Goal: Communication & Community: Answer question/provide support

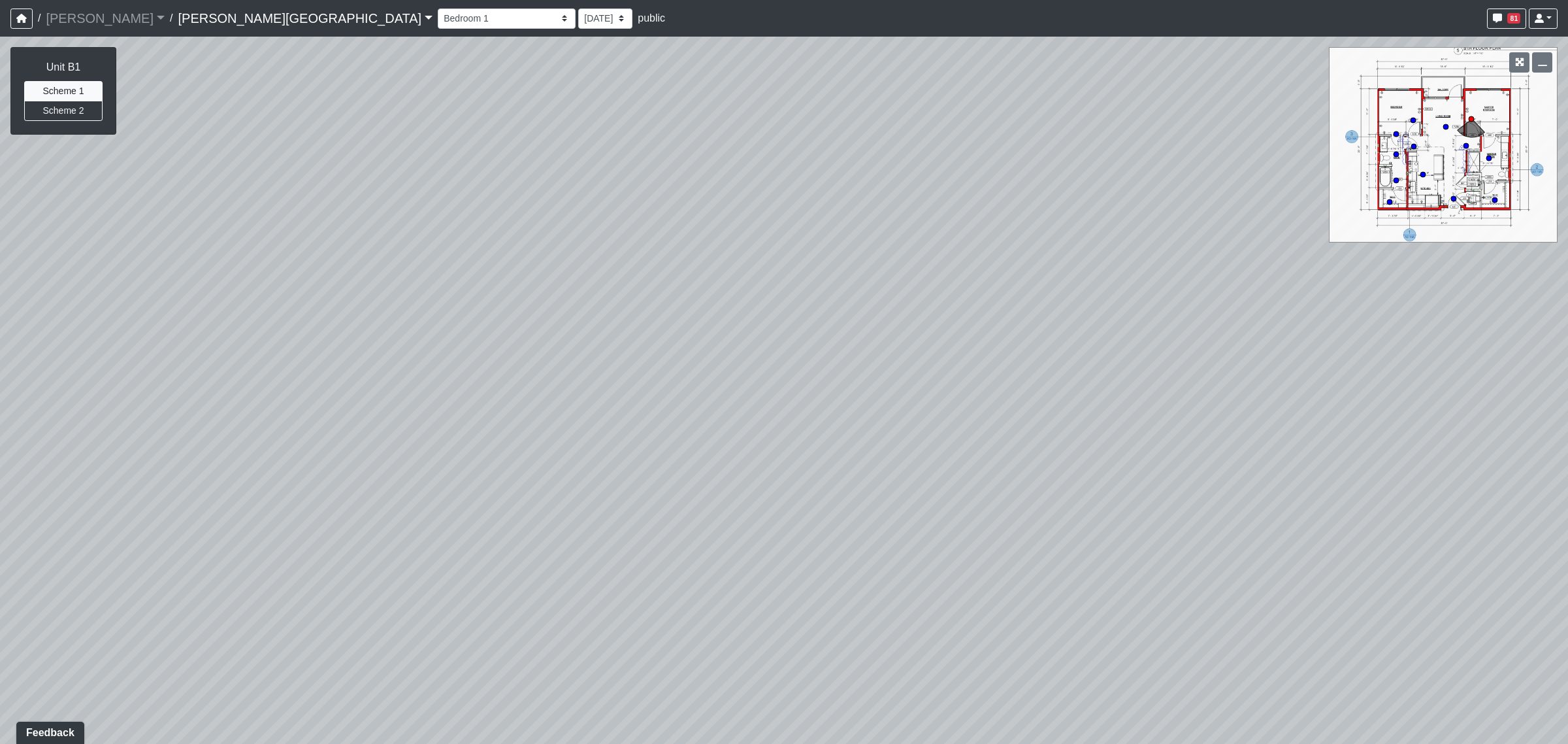
drag, startPoint x: 389, startPoint y: 305, endPoint x: 948, endPoint y: 252, distance: 561.5
click at [947, 253] on div "Loading... Coffee Bar Loading... Created by [PERSON_NAME] - [DATE] - Rev: [DATE…" at bounding box center [784, 390] width 1568 height 707
drag, startPoint x: 708, startPoint y: 321, endPoint x: 1021, endPoint y: 309, distance: 313.2
click at [1032, 308] on div "Loading... Coffee Bar Loading... Created by [PERSON_NAME] - [DATE] - Rev: [DATE…" at bounding box center [784, 390] width 1568 height 707
drag, startPoint x: 749, startPoint y: 304, endPoint x: 825, endPoint y: 349, distance: 88.3
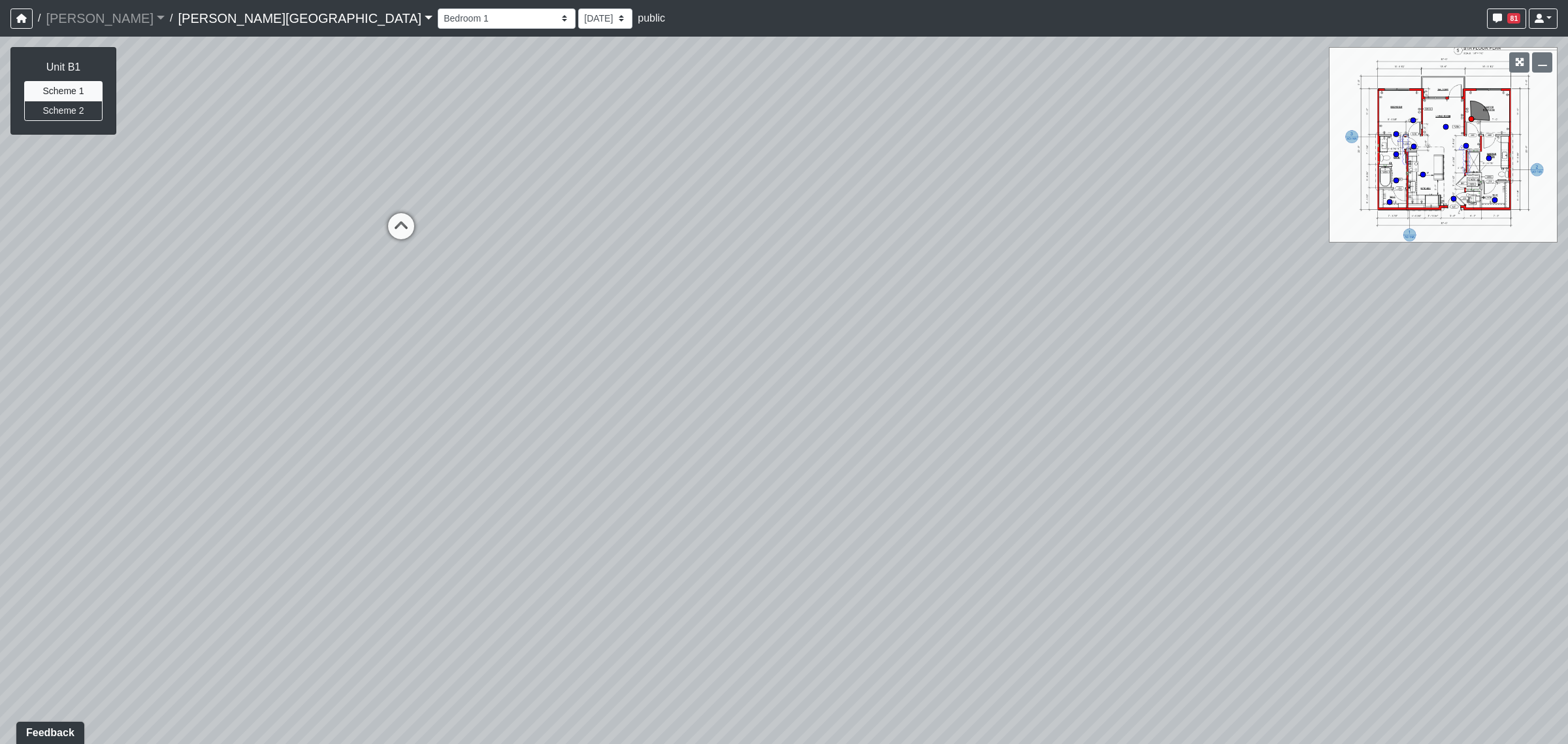
click at [921, 348] on div "Loading... Coffee Bar Loading... Created by [PERSON_NAME] - [DATE] - Rev: [DATE…" at bounding box center [784, 390] width 1568 height 707
drag, startPoint x: 756, startPoint y: 354, endPoint x: 804, endPoint y: 148, distance: 211.5
click at [799, 134] on div "Loading... Coffee Bar Loading... Created by [PERSON_NAME] - [DATE] - Rev: [DATE…" at bounding box center [784, 390] width 1568 height 707
drag, startPoint x: 861, startPoint y: 240, endPoint x: 802, endPoint y: 141, distance: 115.2
click at [802, 141] on div "Loading... Coffee Bar Loading... Created by [PERSON_NAME] - [DATE] - Rev: [DATE…" at bounding box center [784, 390] width 1568 height 707
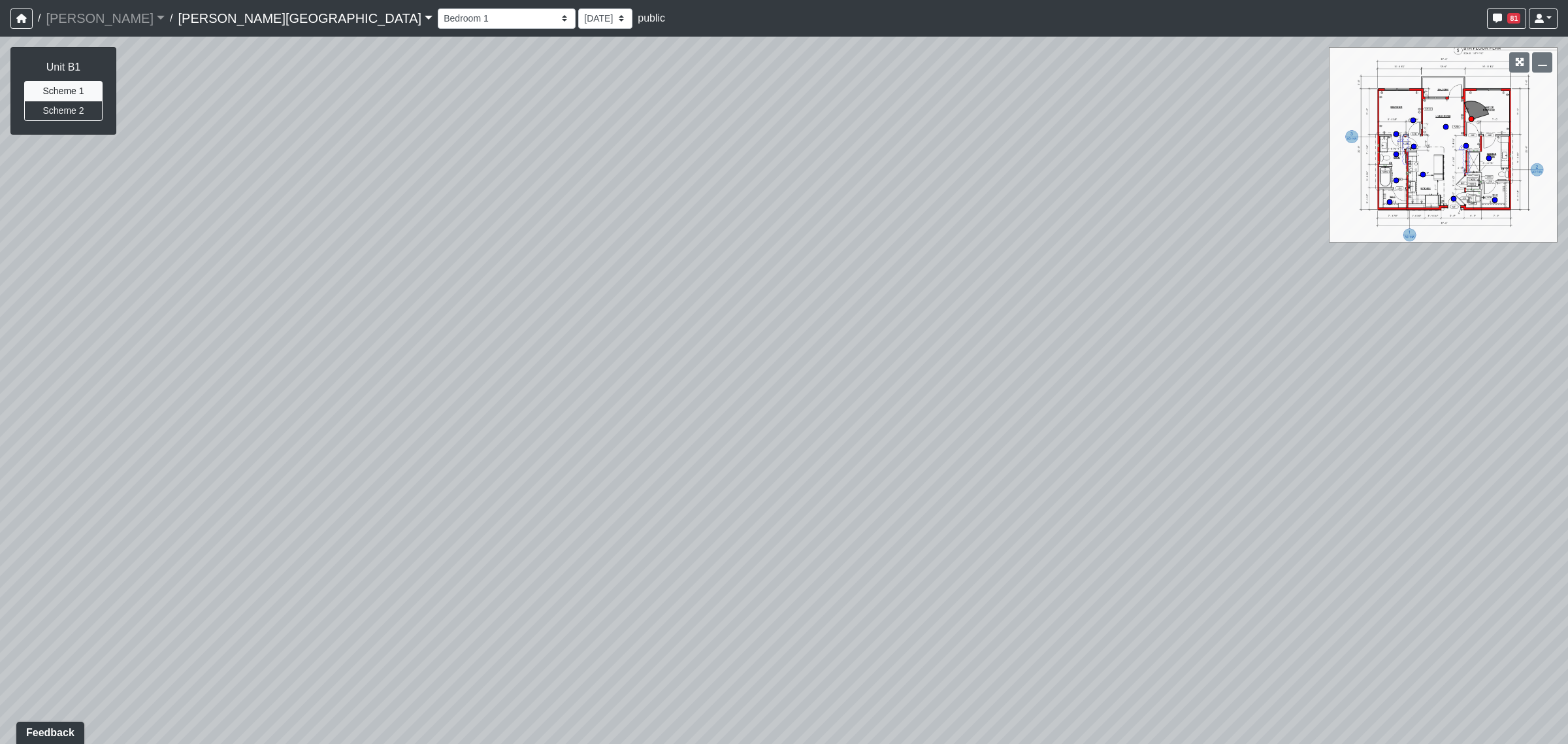
drag, startPoint x: 880, startPoint y: 211, endPoint x: 957, endPoint y: 311, distance: 126.2
click at [965, 310] on div "Loading... Coffee Bar Loading... Created by [PERSON_NAME] - [DATE] - Rev: [DATE…" at bounding box center [784, 390] width 1568 height 707
click at [916, 317] on div "Loading... Coffee Bar Loading... Created by [PERSON_NAME] - [DATE] - Rev: [DATE…" at bounding box center [784, 390] width 1568 height 707
drag, startPoint x: 823, startPoint y: 300, endPoint x: 1032, endPoint y: 322, distance: 210.2
click at [1036, 322] on div "Loading... Coffee Bar Loading... Created by [PERSON_NAME] - [DATE] - Rev: [DATE…" at bounding box center [784, 390] width 1568 height 707
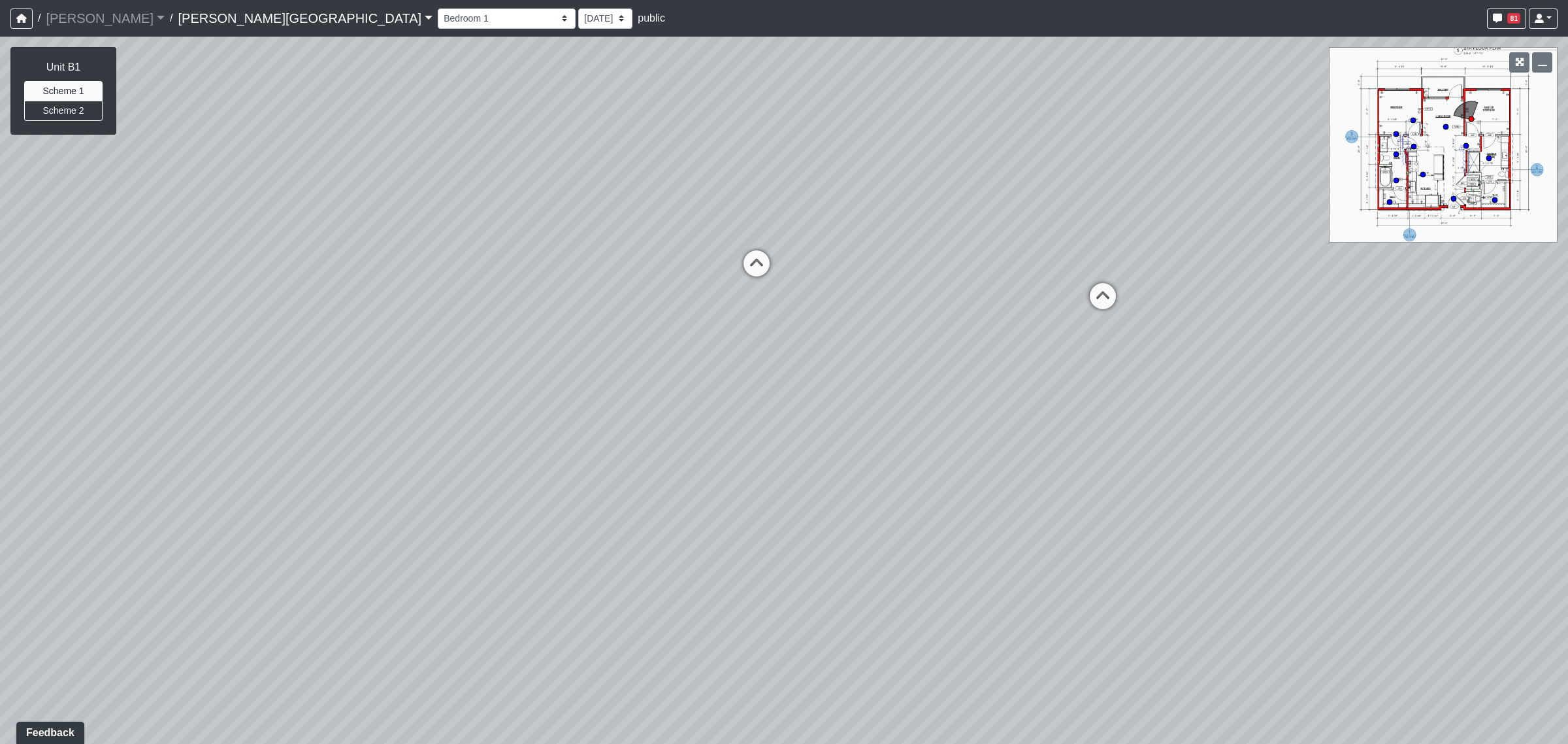
drag, startPoint x: 988, startPoint y: 317, endPoint x: 856, endPoint y: 456, distance: 191.7
click at [856, 456] on div "Loading... Coffee Bar Loading... Created by [PERSON_NAME] - [DATE] - Rev: [DATE…" at bounding box center [784, 390] width 1568 height 707
drag, startPoint x: 746, startPoint y: 376, endPoint x: 969, endPoint y: 387, distance: 223.3
click at [1030, 389] on div "Loading... Coffee Bar Loading... Created by [PERSON_NAME] - [DATE] - Rev: [DATE…" at bounding box center [784, 390] width 1568 height 707
click at [1073, 370] on div "Loading... Coffee Bar Loading... Created by [PERSON_NAME] - [DATE] - Rev: [DATE…" at bounding box center [784, 390] width 1568 height 707
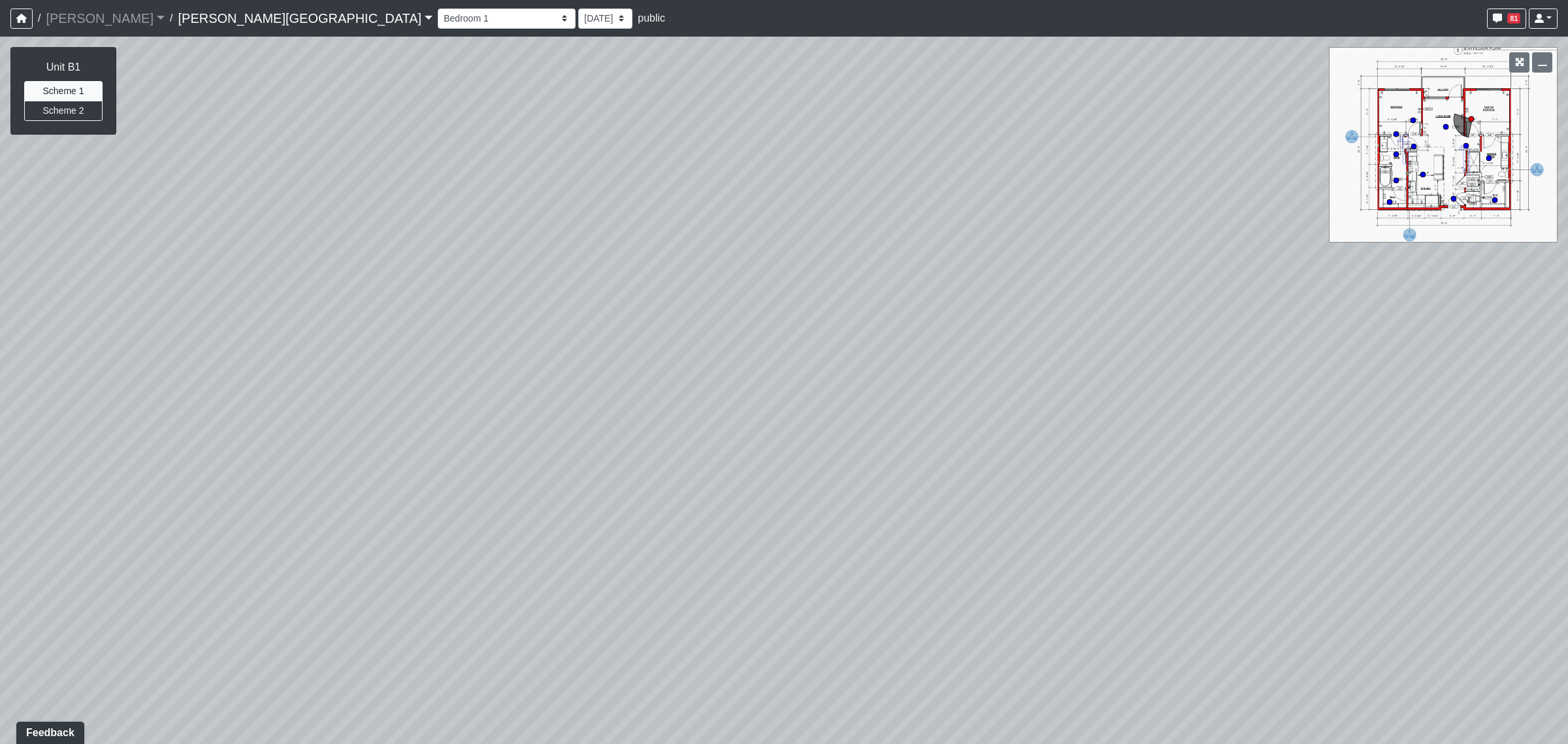
drag, startPoint x: 915, startPoint y: 343, endPoint x: 1223, endPoint y: 348, distance: 308.0
click at [1223, 348] on div "Loading... Coffee Bar Loading... Created by [PERSON_NAME] - [DATE] - Rev: [DATE…" at bounding box center [784, 390] width 1568 height 707
drag, startPoint x: 909, startPoint y: 328, endPoint x: 1147, endPoint y: 320, distance: 238.1
click at [1101, 320] on div "Loading... Coffee Bar Loading... Created by [PERSON_NAME] - [DATE] - Rev: [DATE…" at bounding box center [784, 390] width 1568 height 707
drag, startPoint x: 1135, startPoint y: 304, endPoint x: 1059, endPoint y: 293, distance: 76.8
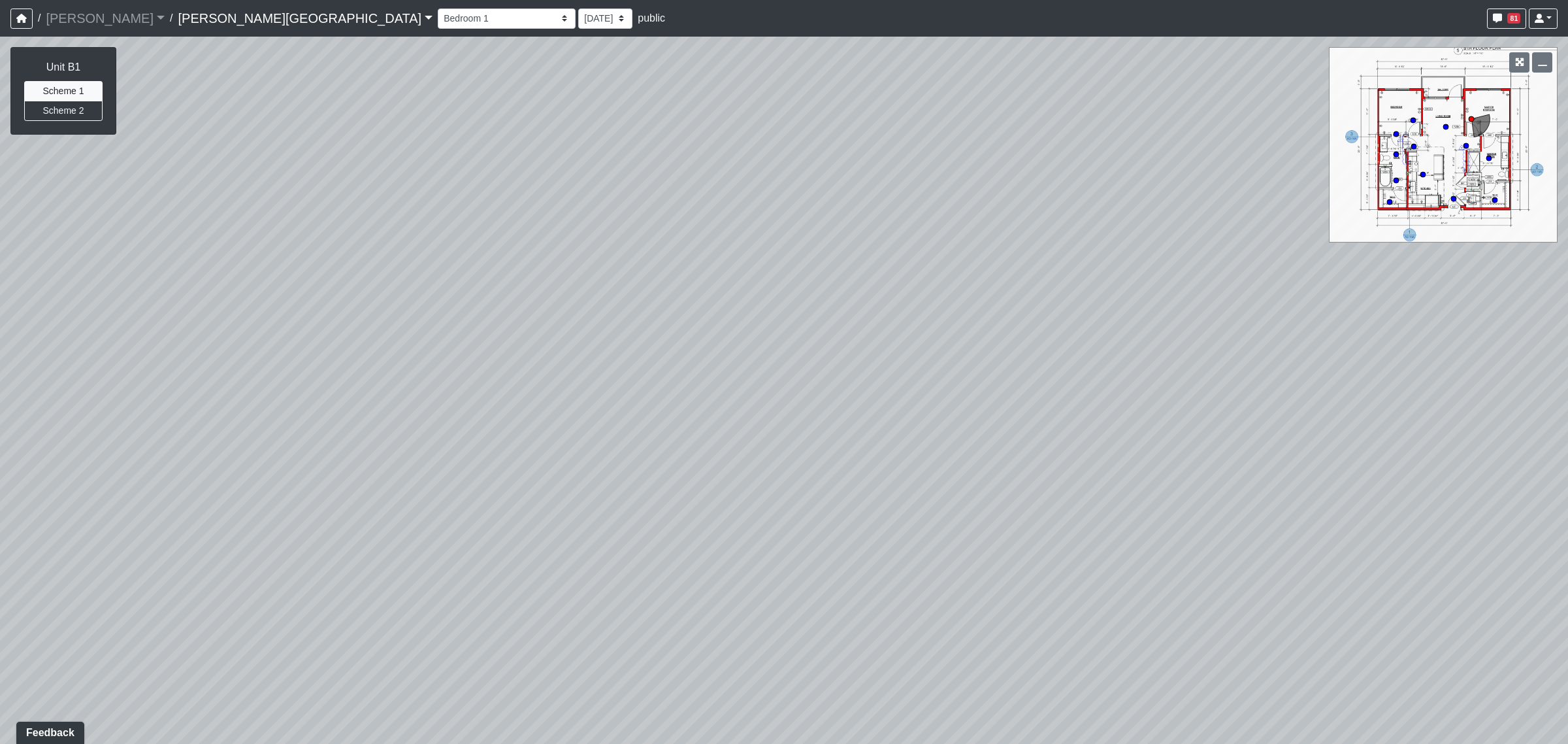
click at [1158, 304] on div "Loading... Coffee Bar Loading... Created by [PERSON_NAME] - [DATE] - Rev: [DATE…" at bounding box center [784, 390] width 1568 height 707
drag, startPoint x: 906, startPoint y: 276, endPoint x: 1177, endPoint y: 262, distance: 271.4
click at [1168, 262] on div "Loading... Coffee Bar Loading... Created by [PERSON_NAME] - [DATE] - Rev: [DATE…" at bounding box center [784, 390] width 1568 height 707
drag, startPoint x: 1060, startPoint y: 265, endPoint x: 1184, endPoint y: 259, distance: 124.1
click at [1174, 268] on div "Loading... Coffee Bar Loading... Created by [PERSON_NAME] - [DATE] - Rev: [DATE…" at bounding box center [784, 390] width 1568 height 707
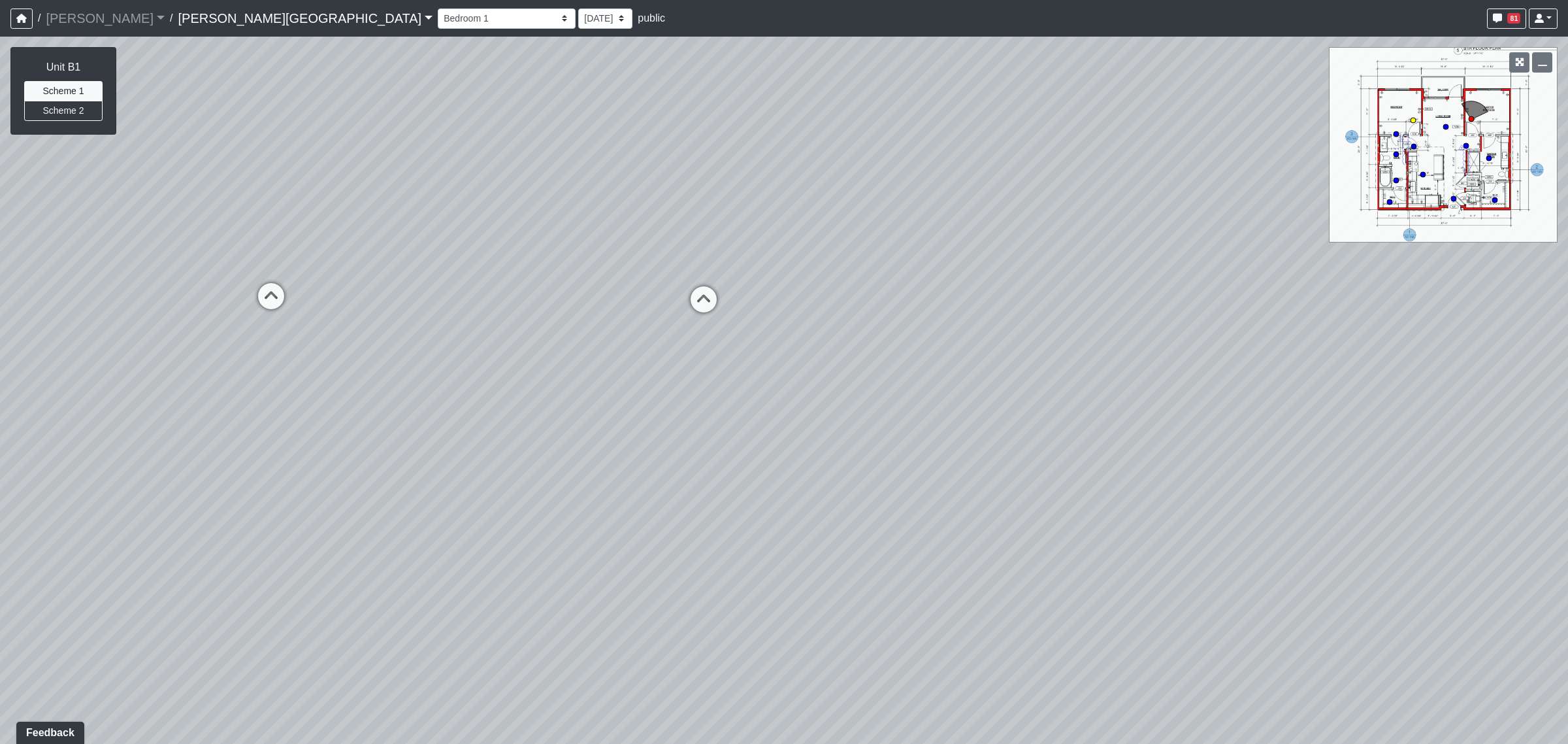
click at [1413, 122] on circle at bounding box center [1413, 120] width 5 height 5
drag, startPoint x: 1275, startPoint y: 456, endPoint x: 777, endPoint y: 409, distance: 500.2
click at [777, 409] on div "Loading... Coffee Bar Loading... Created by [PERSON_NAME] - [DATE] - Rev: [DATE…" at bounding box center [784, 390] width 1568 height 707
drag, startPoint x: 1096, startPoint y: 409, endPoint x: 727, endPoint y: 356, distance: 372.8
click at [745, 357] on div "Loading... Coffee Bar Loading... Created by [PERSON_NAME] - [DATE] - Rev: [DATE…" at bounding box center [784, 390] width 1568 height 707
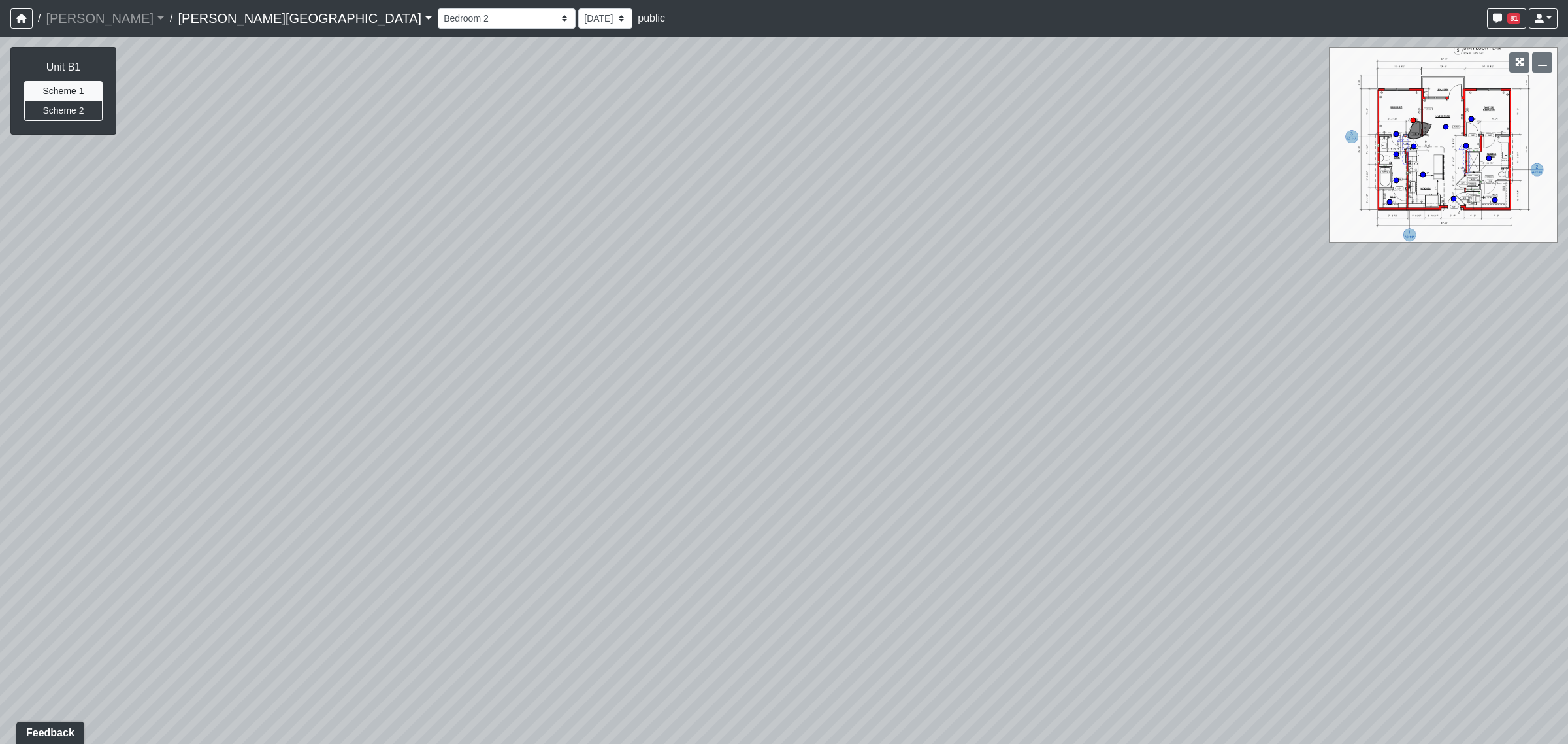
drag, startPoint x: 774, startPoint y: 330, endPoint x: 721, endPoint y: 257, distance: 90.2
click at [724, 267] on div "Loading... Coffee Bar Loading... Created by [PERSON_NAME] - [DATE] - Rev: [DATE…" at bounding box center [784, 390] width 1568 height 707
drag, startPoint x: 731, startPoint y: 340, endPoint x: 733, endPoint y: 237, distance: 103.0
click at [733, 239] on div "Loading... Coffee Bar Loading... Created by [PERSON_NAME] - [DATE] - Rev: [DATE…" at bounding box center [784, 390] width 1568 height 707
drag, startPoint x: 1106, startPoint y: 346, endPoint x: 875, endPoint y: 315, distance: 233.1
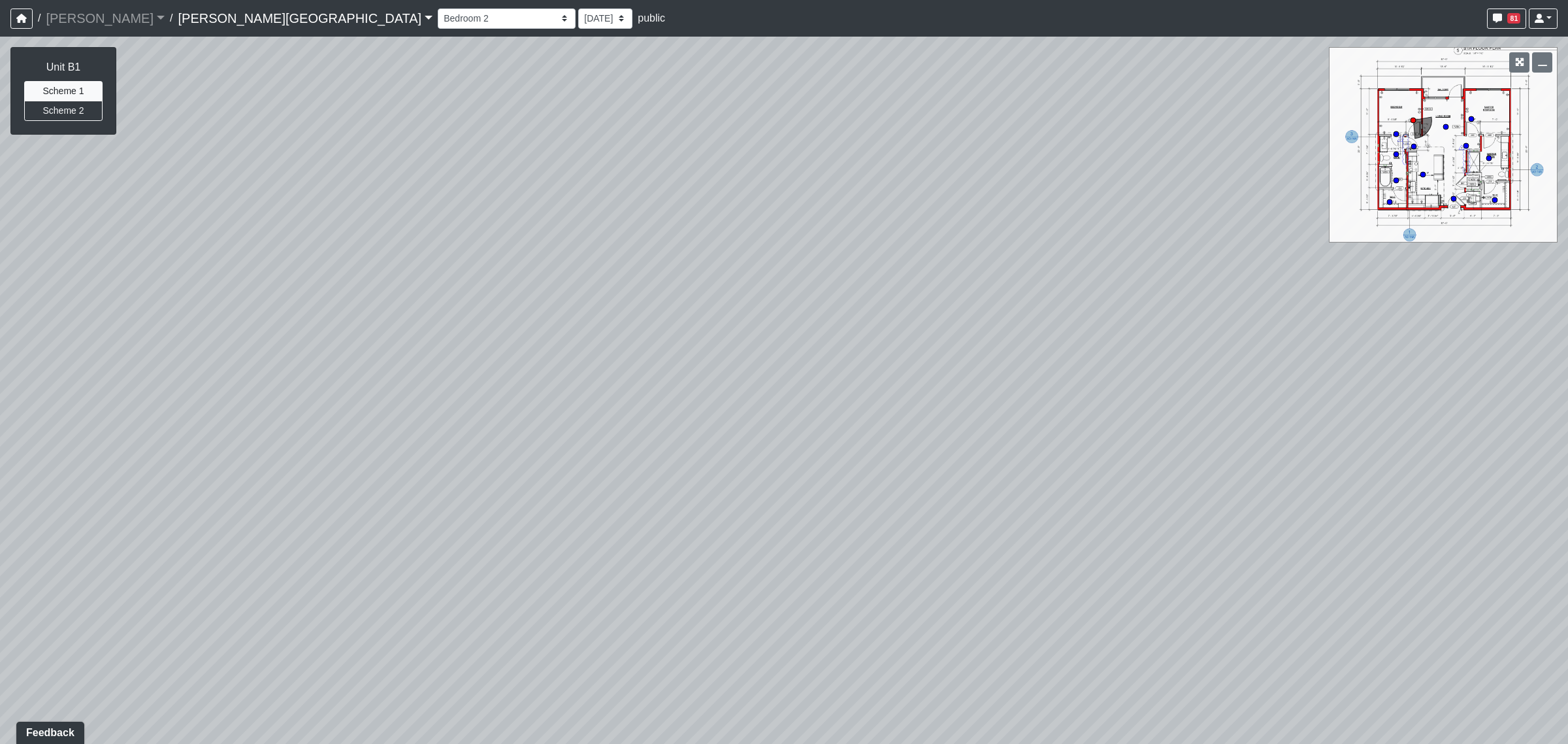
click at [1108, 348] on div "Loading... Coffee Bar Loading... Created by [PERSON_NAME] - [DATE] - Rev: [DATE…" at bounding box center [784, 390] width 1568 height 707
drag, startPoint x: 771, startPoint y: 290, endPoint x: 1054, endPoint y: 380, distance: 297.0
click at [1055, 380] on div "Loading... Coffee Bar Loading... Created by [PERSON_NAME] - [DATE] - Rev: [DATE…" at bounding box center [784, 390] width 1568 height 707
drag, startPoint x: 849, startPoint y: 309, endPoint x: 1144, endPoint y: 360, distance: 299.4
click at [1148, 360] on div "Loading... Coffee Bar Loading... Created by [PERSON_NAME] - [DATE] - Rev: [DATE…" at bounding box center [784, 390] width 1568 height 707
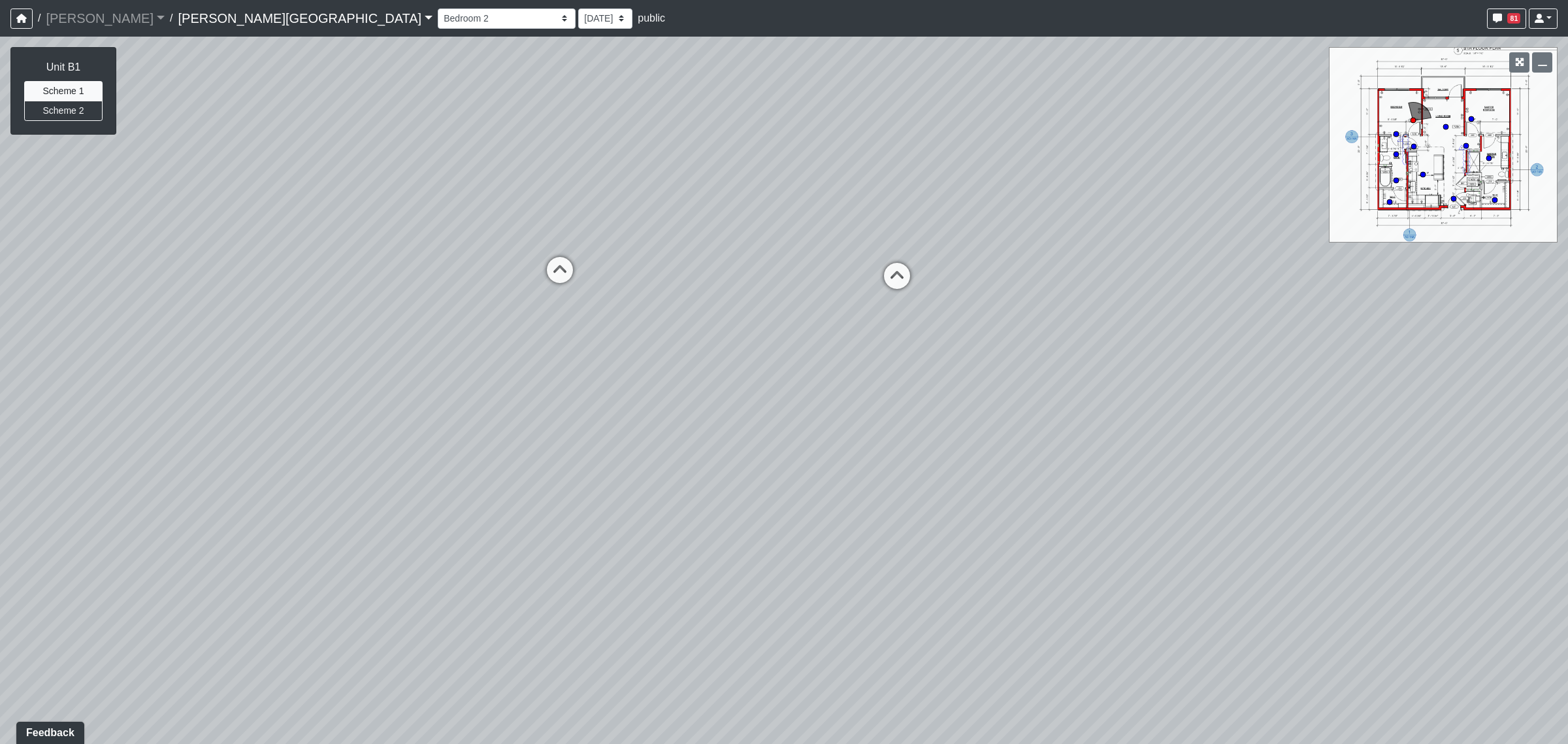
drag, startPoint x: 941, startPoint y: 318, endPoint x: 1114, endPoint y: 327, distance: 173.2
click at [1114, 327] on div "Loading... Coffee Bar Loading... Created by [PERSON_NAME] - [DATE] - Rev: [DATE…" at bounding box center [784, 390] width 1568 height 707
click at [587, 263] on icon at bounding box center [594, 275] width 39 height 39
drag, startPoint x: 905, startPoint y: 303, endPoint x: 1063, endPoint y: 311, distance: 158.2
click at [1038, 309] on div "Loading... Coffee Bar Loading... Created by [PERSON_NAME] - [DATE] - Rev: [DATE…" at bounding box center [784, 390] width 1568 height 707
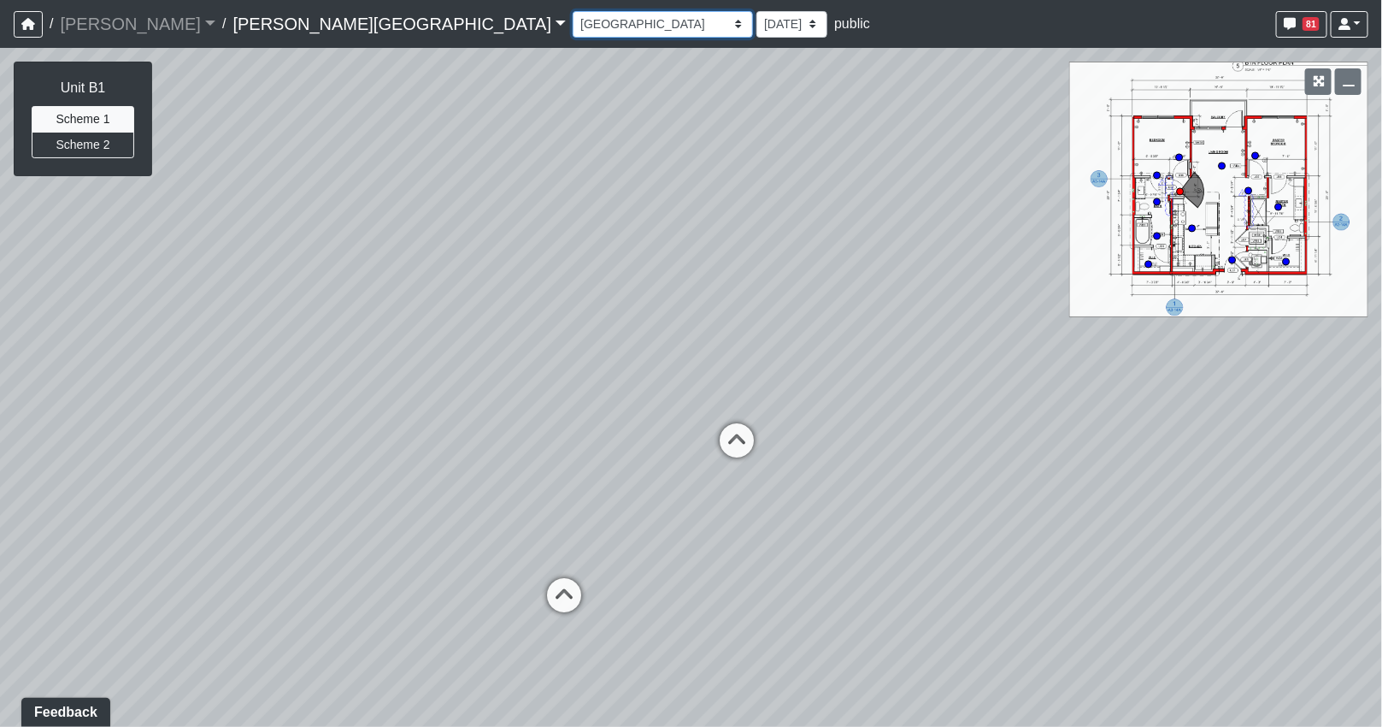
click at [573, 22] on select "Hallway Hospitality Bar Package Room Package Room Entry Pool Courtyard Entry 1 …" at bounding box center [663, 24] width 180 height 26
select select "8q9YC6QBXw8oFapXUtbMKw"
click at [573, 11] on select "Hallway Hospitality Bar Package Room Package Room Entry Pool Courtyard Entry 1 …" at bounding box center [663, 24] width 180 height 26
select select "4RaHTiPXkmhnUPAV7KL21M"
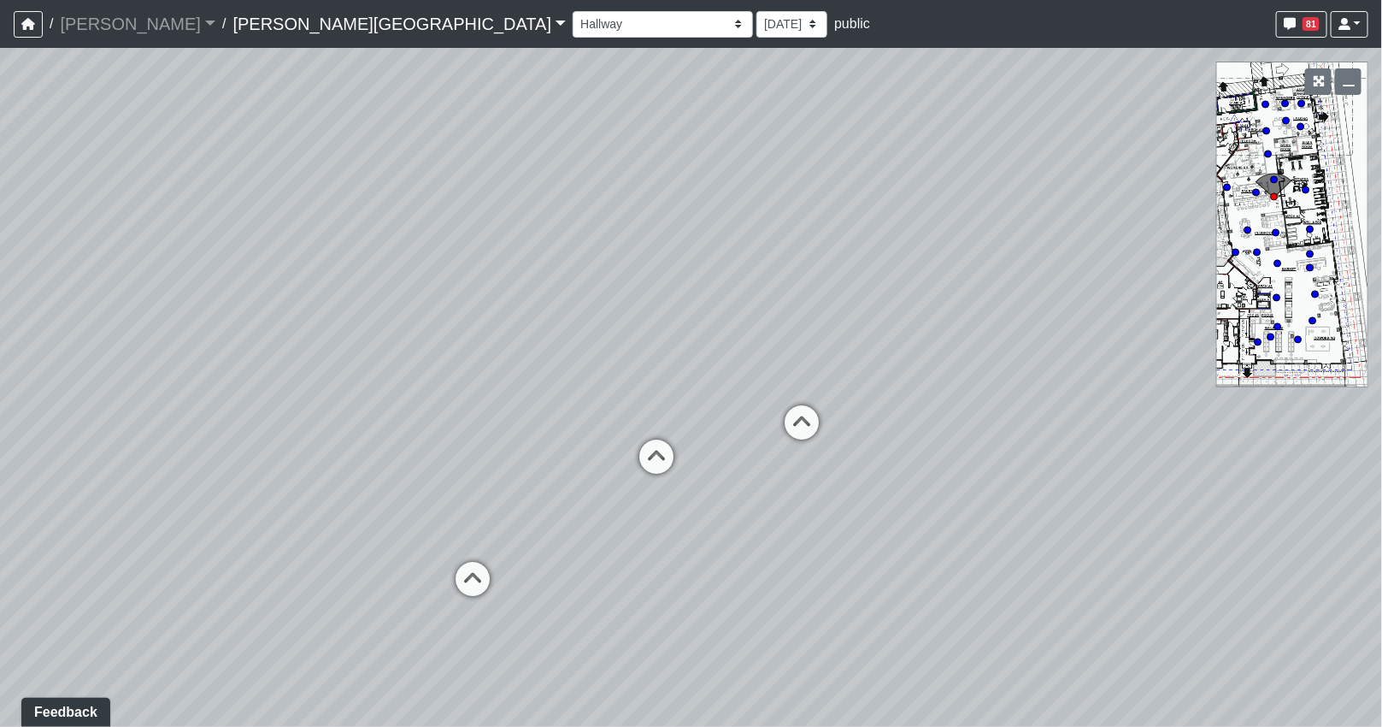
drag, startPoint x: 990, startPoint y: 532, endPoint x: 4, endPoint y: 490, distance: 986.5
click at [0, 520] on html "/ [PERSON_NAME] Loading... / [PERSON_NAME][GEOGRAPHIC_DATA] [PERSON_NAME][GEOGR…" at bounding box center [691, 363] width 1382 height 727
drag, startPoint x: 656, startPoint y: 449, endPoint x: 219, endPoint y: 440, distance: 436.9
click at [0, 454] on html "/ [PERSON_NAME] Loading... / [PERSON_NAME][GEOGRAPHIC_DATA] [PERSON_NAME][GEOGR…" at bounding box center [691, 363] width 1382 height 727
click at [891, 456] on icon at bounding box center [898, 472] width 51 height 51
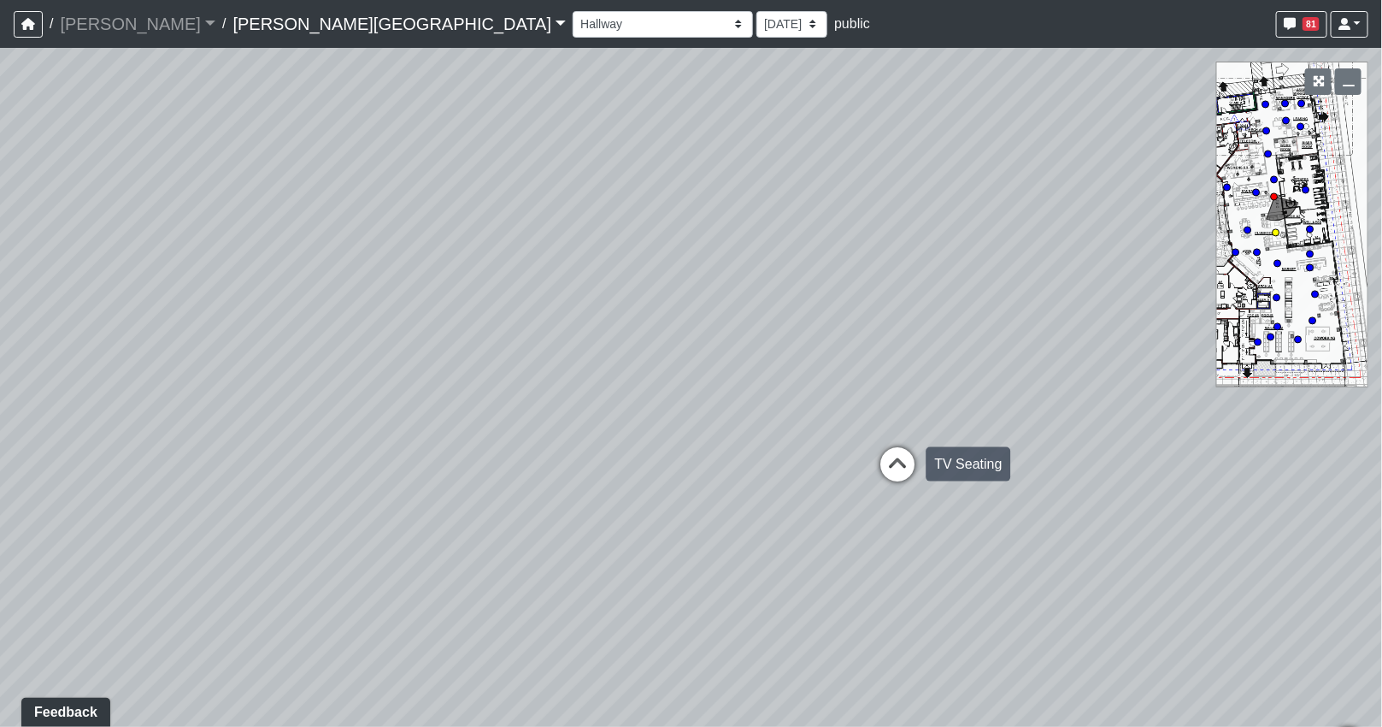
select select "85yt19wMgVAyb4M3P1Anog"
select select "4RaHTiPXkmhnUPAV7KL21M"
click at [729, 444] on icon at bounding box center [741, 454] width 51 height 51
select select "8eGugpUJ7mA5qJDwsm4SsZ"
select select "4RaHTiPXkmhnUPAV7KL21M"
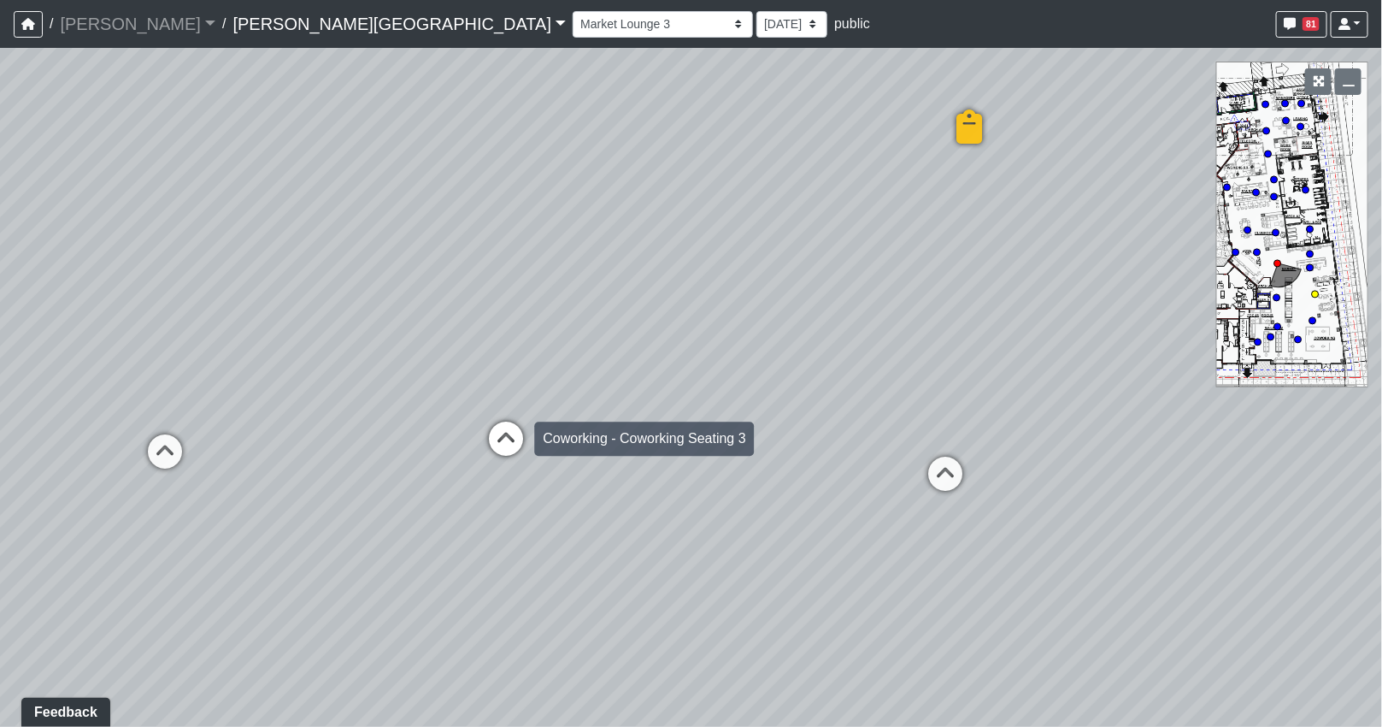
click at [515, 434] on icon at bounding box center [505, 446] width 51 height 51
select select "b75WLKiiaJA3cEZUS8gtYH"
select select "4RaHTiPXkmhnUPAV7KL21M"
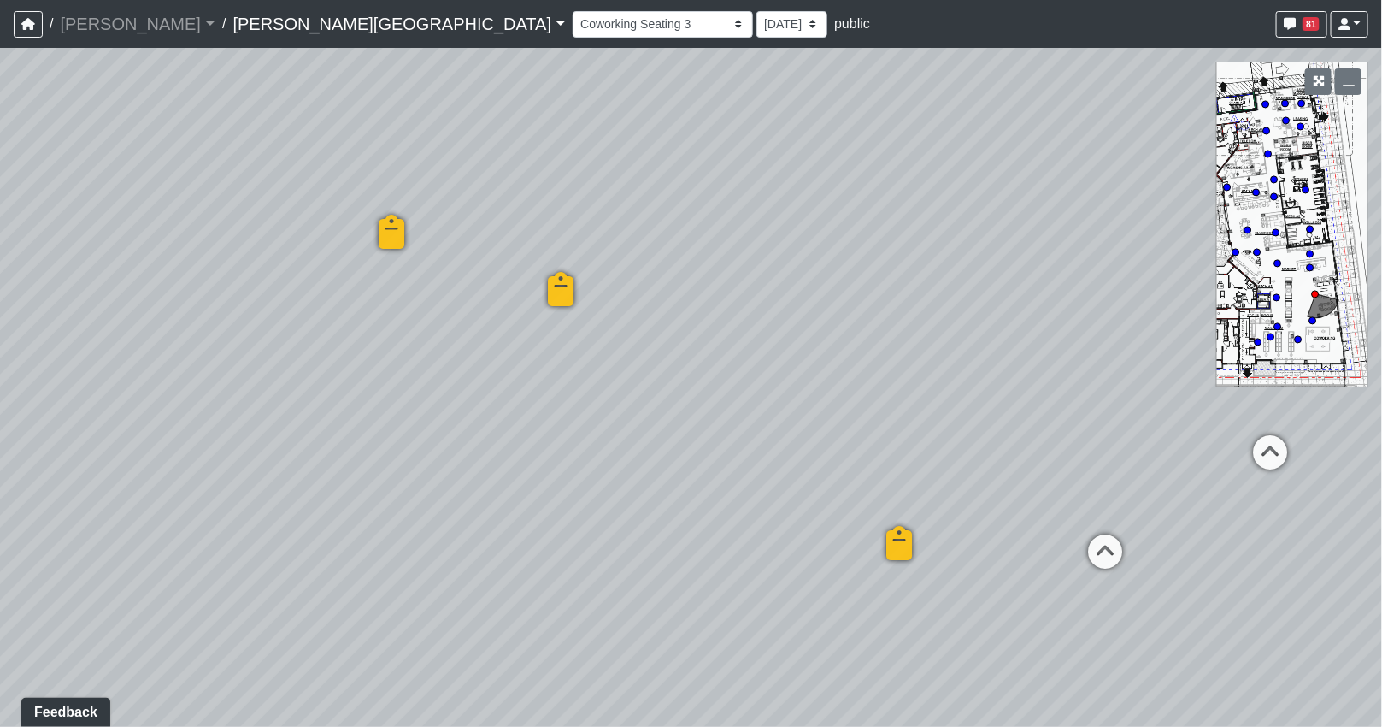
drag, startPoint x: 519, startPoint y: 462, endPoint x: 1069, endPoint y: 416, distance: 551.5
click at [1069, 416] on div "Loading... Coffee Bar Loading... Created by [PERSON_NAME] - [DATE] - Rev: [DATE…" at bounding box center [691, 387] width 1382 height 679
drag, startPoint x: 519, startPoint y: 399, endPoint x: 881, endPoint y: 393, distance: 362.5
click at [913, 397] on div "Loading... Coffee Bar Loading... Created by [PERSON_NAME] - [DATE] - Rev: [DATE…" at bounding box center [691, 387] width 1382 height 679
drag, startPoint x: 628, startPoint y: 312, endPoint x: 1151, endPoint y: 420, distance: 533.3
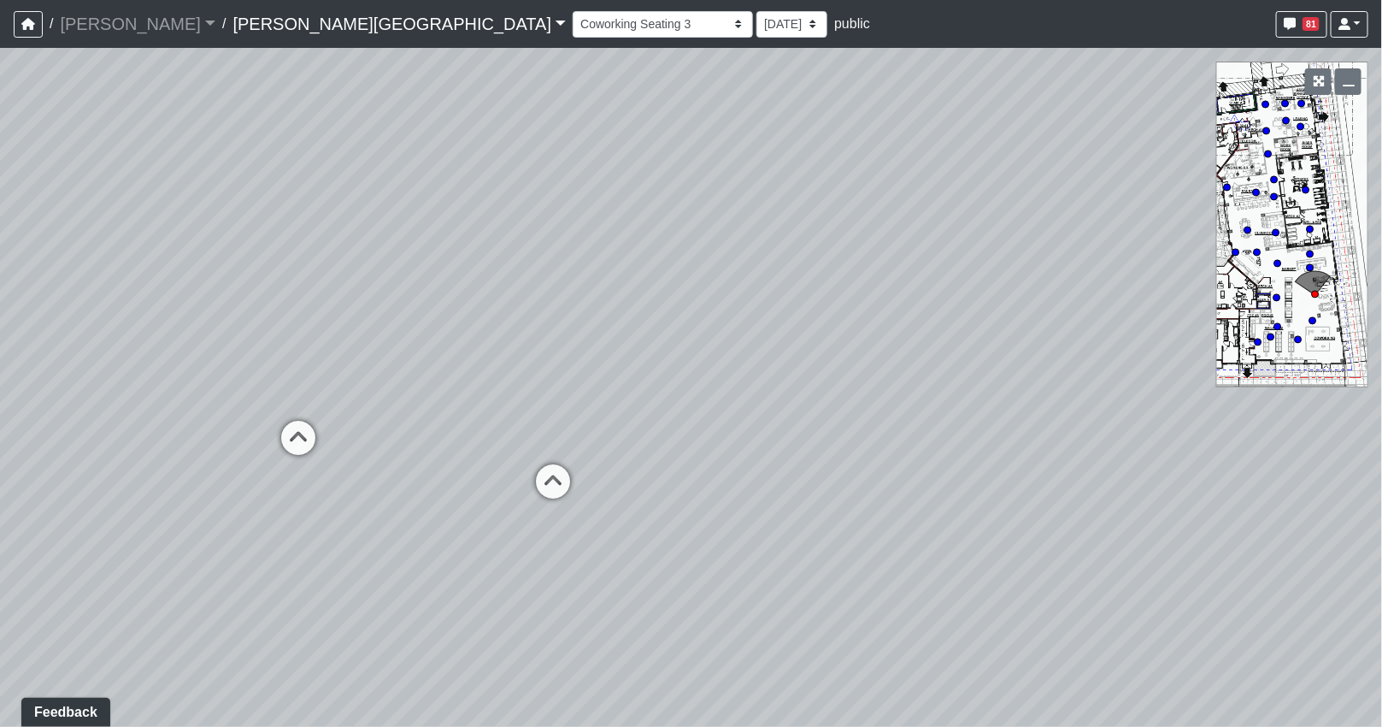
click at [1160, 417] on div "Loading... Coffee Bar Loading... Created by [PERSON_NAME] - [DATE] - Rev: [DATE…" at bounding box center [691, 387] width 1382 height 679
click at [785, 457] on div "Loading... Coffee Bar Loading... Created by [PERSON_NAME] - [DATE] - Rev: [DATE…" at bounding box center [691, 387] width 1382 height 679
drag, startPoint x: 550, startPoint y: 327, endPoint x: 192, endPoint y: 316, distance: 357.5
click at [168, 318] on div "Loading... Coffee Bar Loading... Created by [PERSON_NAME] - [DATE] - Rev: [DATE…" at bounding box center [691, 387] width 1382 height 679
drag, startPoint x: 629, startPoint y: 344, endPoint x: 323, endPoint y: 343, distance: 306.0
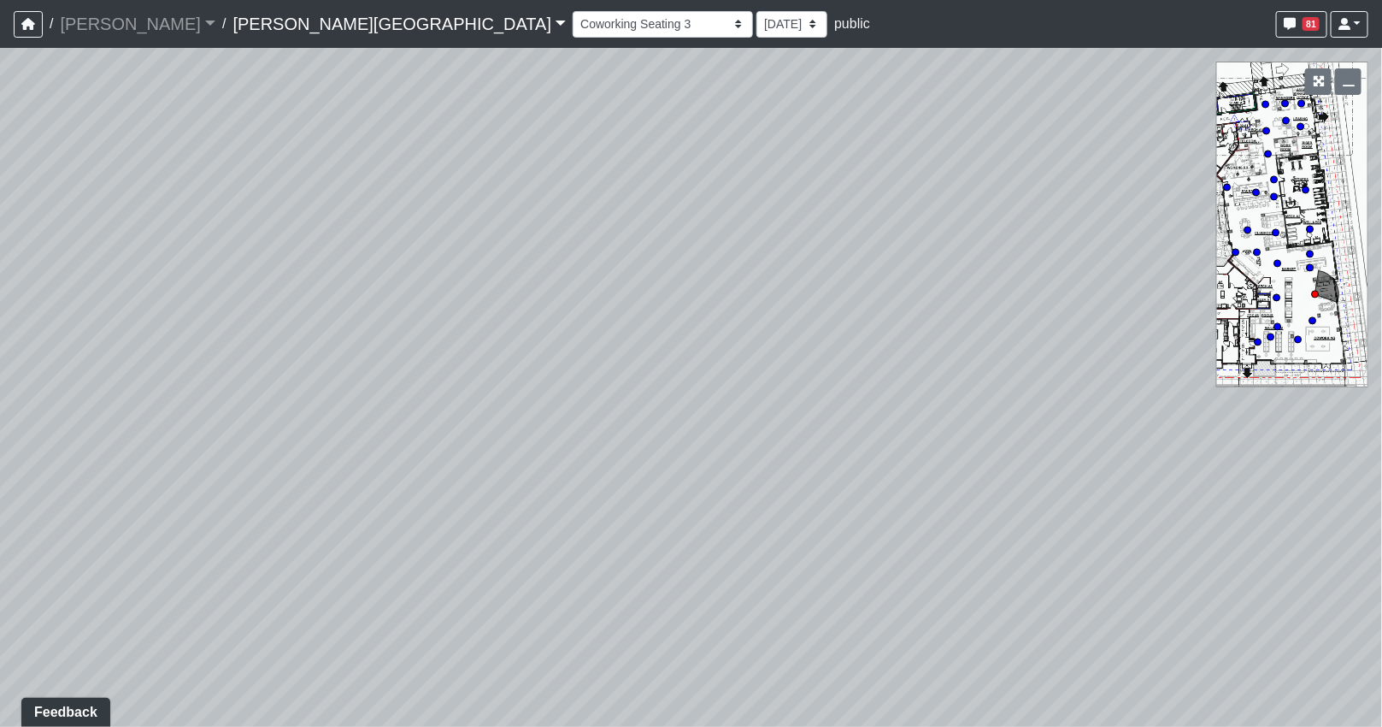
click at [323, 343] on div "Loading... Coffee Bar Loading... Created by [PERSON_NAME] - [DATE] - Rev: [DATE…" at bounding box center [691, 387] width 1382 height 679
drag, startPoint x: 1004, startPoint y: 483, endPoint x: 88, endPoint y: 409, distance: 919.4
click at [61, 413] on div "Loading... Coffee Bar Loading... Created by [PERSON_NAME] - [DATE] - Rev: [DATE…" at bounding box center [691, 387] width 1382 height 679
drag, startPoint x: 426, startPoint y: 489, endPoint x: 831, endPoint y: 433, distance: 409.0
click at [810, 437] on div "Loading... Coffee Bar Loading... Created by [PERSON_NAME] - [DATE] - Rev: [DATE…" at bounding box center [691, 387] width 1382 height 679
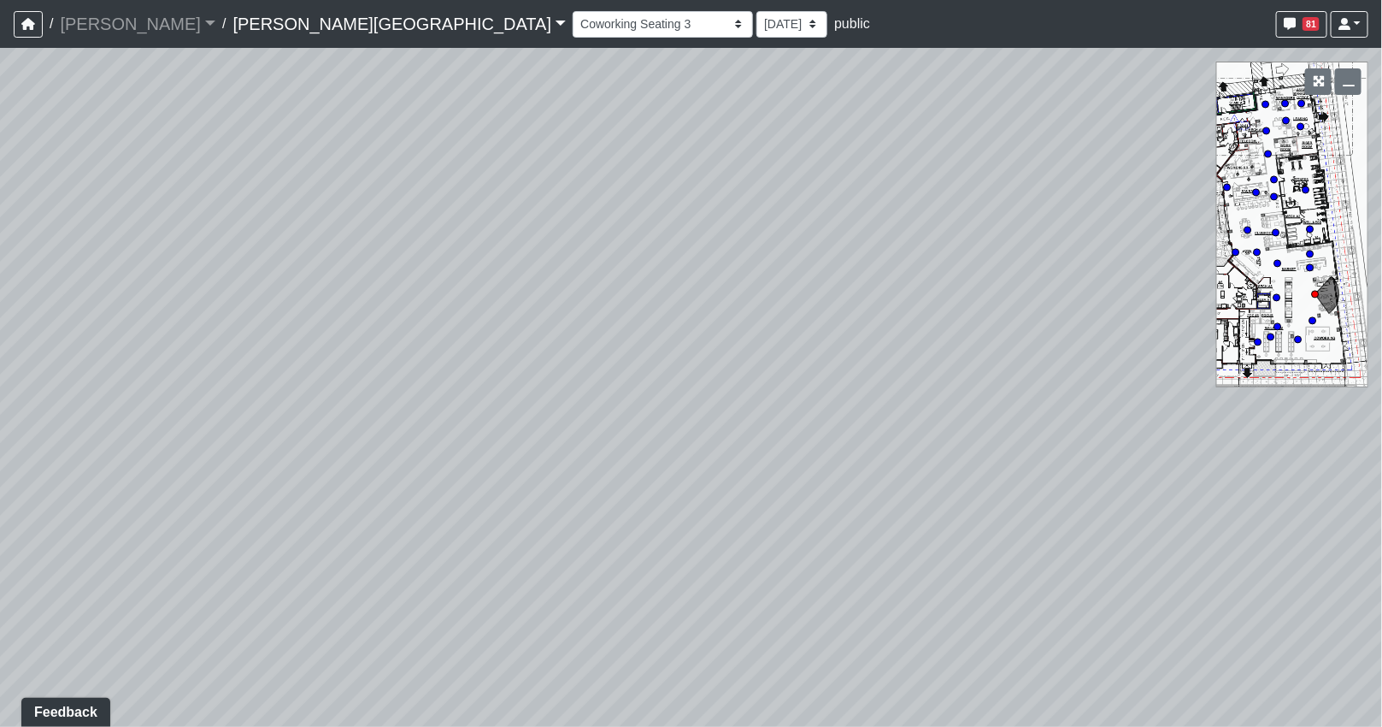
drag, startPoint x: 745, startPoint y: 443, endPoint x: 851, endPoint y: 450, distance: 107.1
click at [916, 463] on div "Loading... Coffee Bar Loading... Created by [PERSON_NAME] - [DATE] - Rev: [DATE…" at bounding box center [691, 387] width 1382 height 679
drag, startPoint x: 865, startPoint y: 456, endPoint x: 876, endPoint y: 480, distance: 26.4
click at [925, 477] on div "Loading... Coffee Bar Loading... Created by [PERSON_NAME] - [DATE] - Rev: [DATE…" at bounding box center [691, 387] width 1382 height 679
drag, startPoint x: 723, startPoint y: 457, endPoint x: 662, endPoint y: 457, distance: 60.7
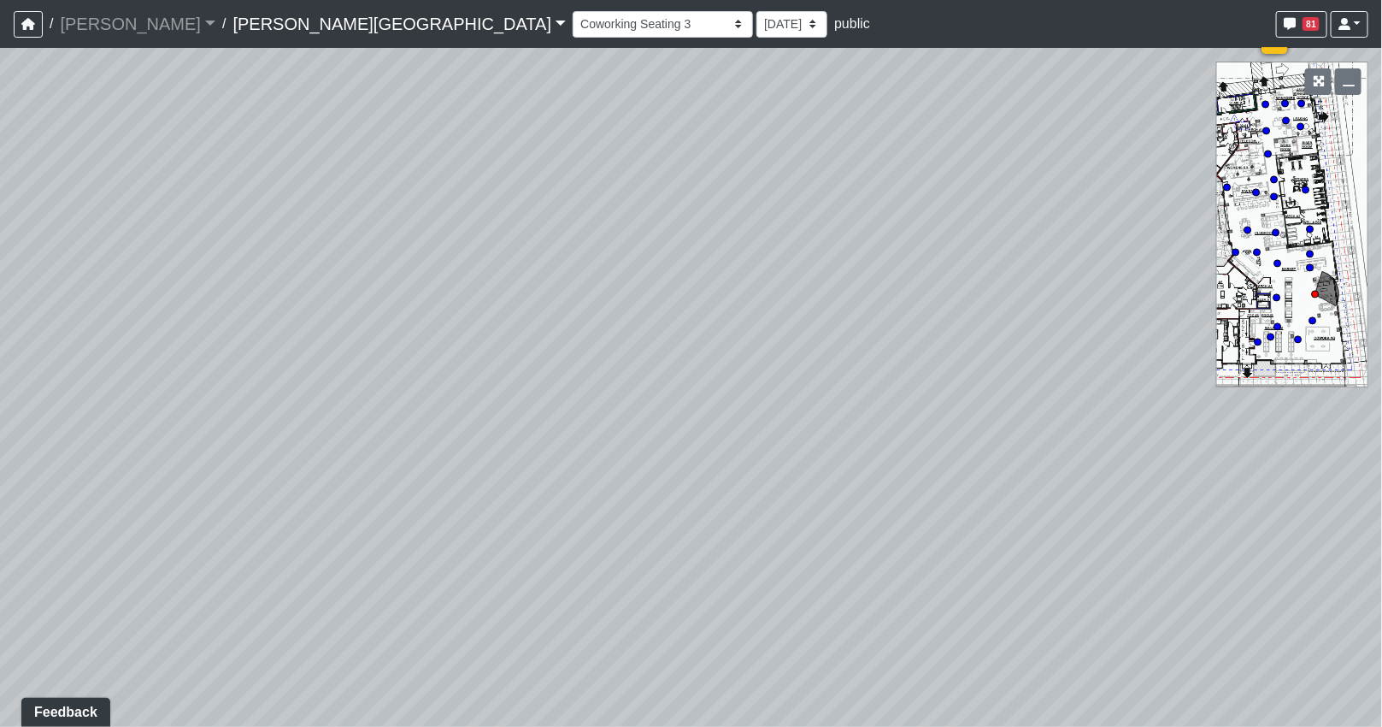
click at [864, 490] on div "Loading... Coffee Bar Loading... Created by [PERSON_NAME] - [DATE] - Rev: [DATE…" at bounding box center [691, 387] width 1382 height 679
click at [775, 450] on div "Loading... Coffee Bar Loading... Created by [PERSON_NAME] - [DATE] - Rev: [DATE…" at bounding box center [691, 387] width 1382 height 679
drag, startPoint x: 612, startPoint y: 434, endPoint x: 798, endPoint y: 441, distance: 185.6
click at [797, 441] on div "Loading... Coffee Bar Loading... Created by [PERSON_NAME] - [DATE] - Rev: [DATE…" at bounding box center [691, 387] width 1382 height 679
drag, startPoint x: 668, startPoint y: 432, endPoint x: 877, endPoint y: 426, distance: 209.5
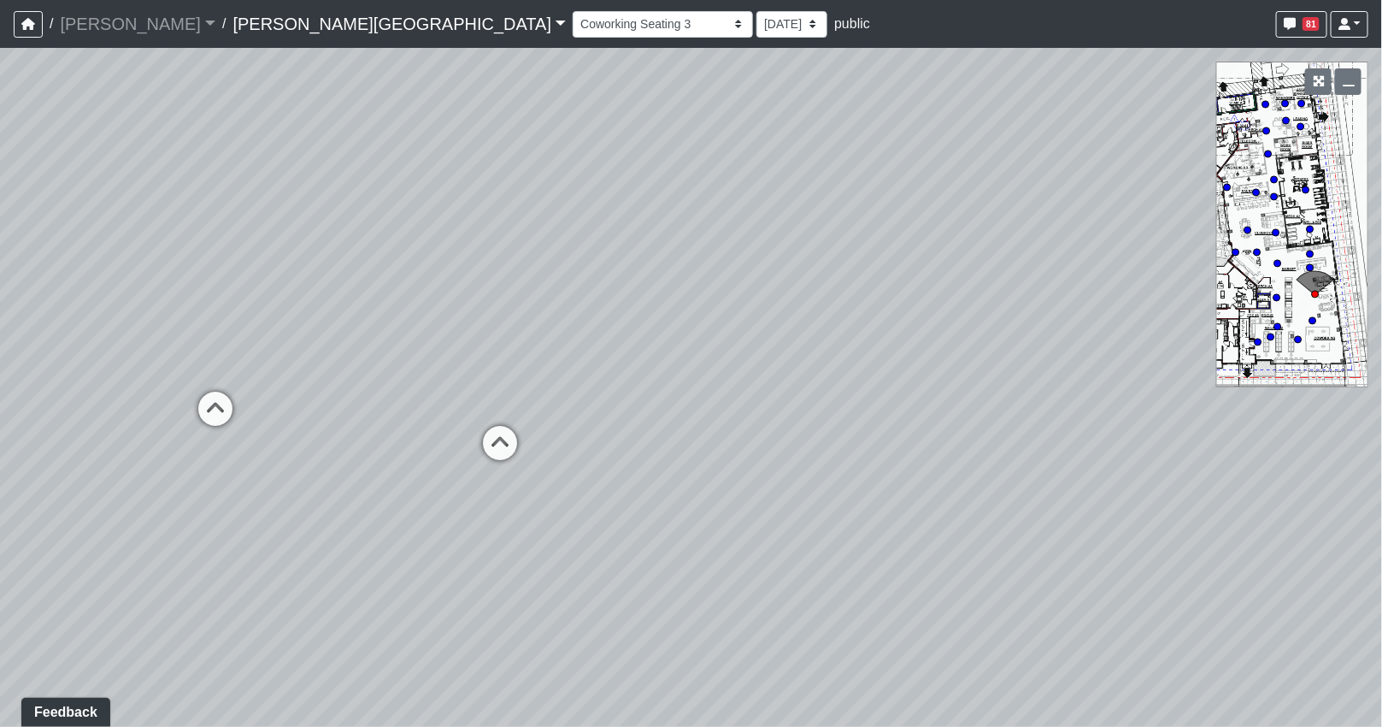
click at [877, 426] on div "Loading... Coffee Bar Loading... Created by [PERSON_NAME] - [DATE] - Rev: [DATE…" at bounding box center [691, 387] width 1382 height 679
drag, startPoint x: 598, startPoint y: 503, endPoint x: 242, endPoint y: 468, distance: 358.2
click at [242, 468] on div "Loading... Coffee Bar Loading... Created by [PERSON_NAME] - [DATE] - Rev: [DATE…" at bounding box center [691, 387] width 1382 height 679
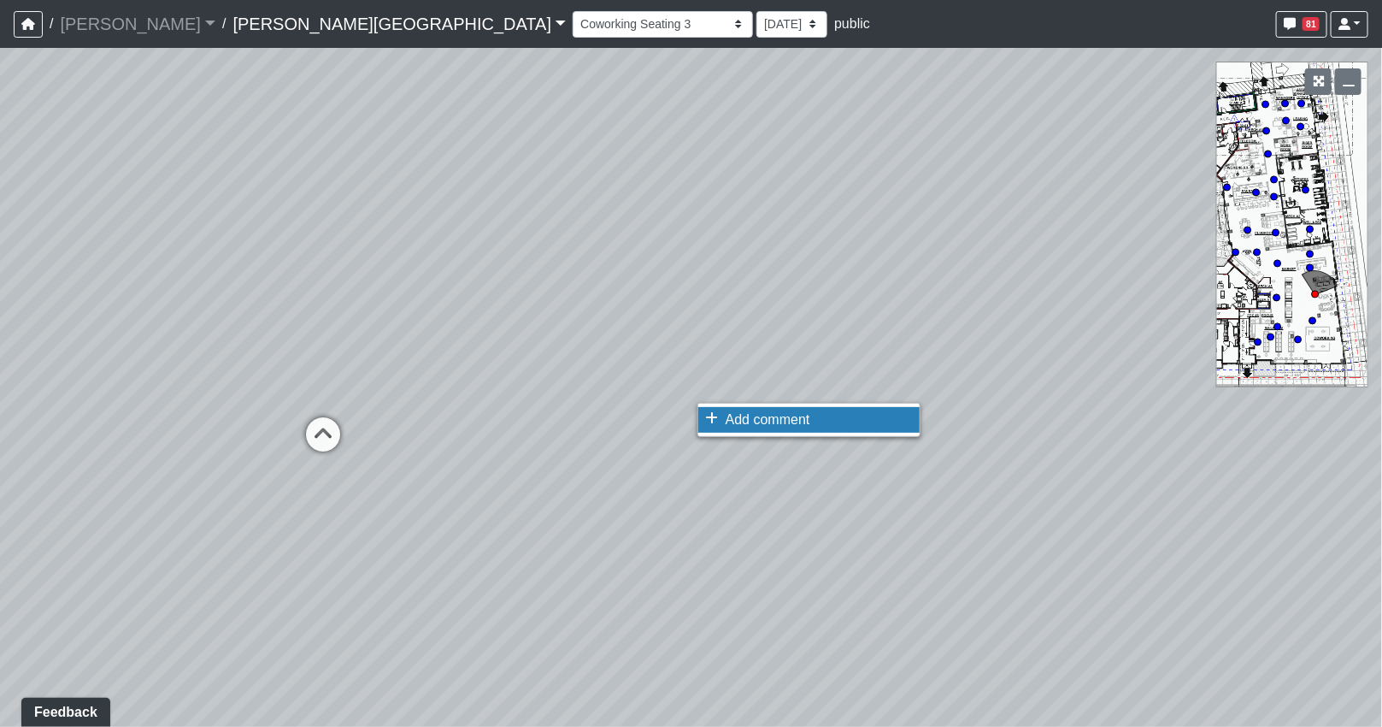
click at [718, 421] on li "Add comment" at bounding box center [808, 420] width 221 height 26
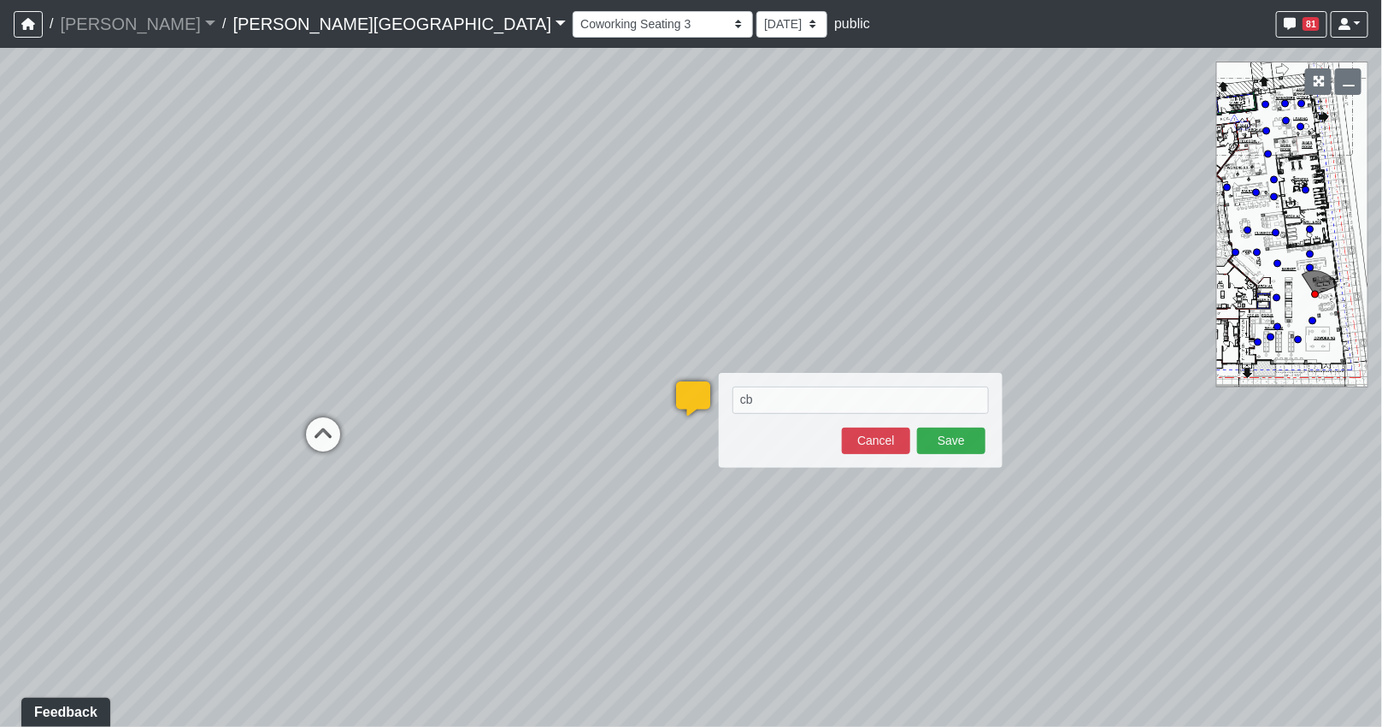
type textarea "c"
paste textarea "[URL][DOMAIN_NAME]"
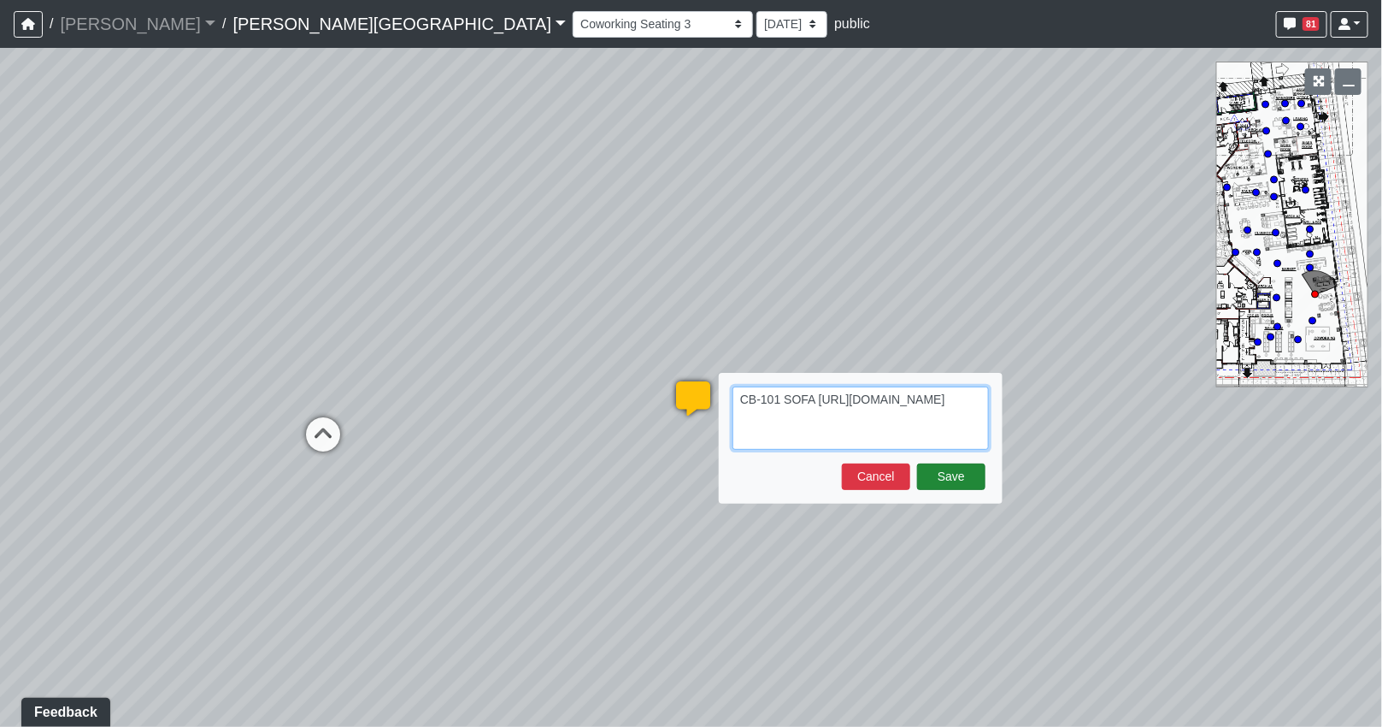
type textarea "CB-101 SOFA [URL][DOMAIN_NAME]"
click at [945, 476] on button "Save" at bounding box center [951, 476] width 68 height 26
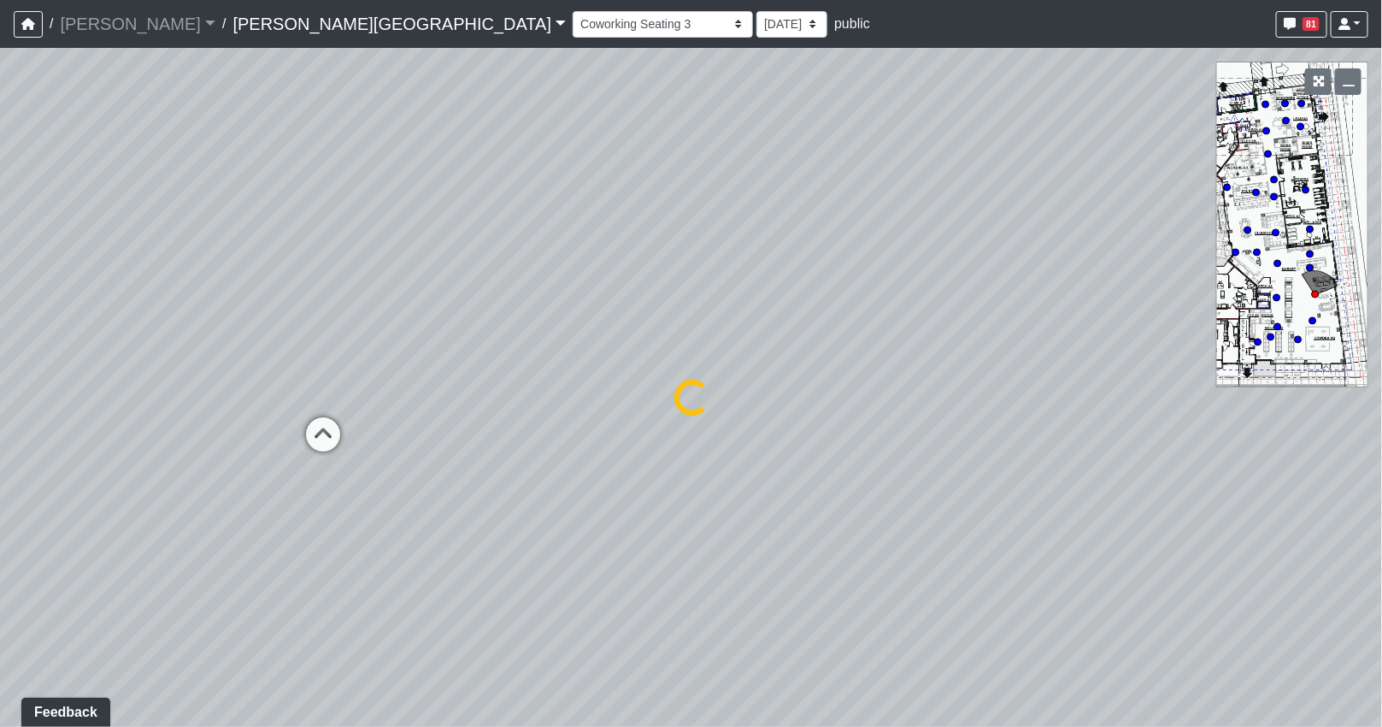
select select "b75WLKiiaJA3cEZUS8gtYH"
select select "4RaHTiPXkmhnUPAV7KL21M"
drag, startPoint x: 886, startPoint y: 340, endPoint x: 184, endPoint y: 304, distance: 702.7
click at [184, 304] on div "Loading... Coffee Bar Loading... Created by [PERSON_NAME] - [DATE] - Rev: [DATE…" at bounding box center [691, 387] width 1382 height 679
drag, startPoint x: 721, startPoint y: 346, endPoint x: 608, endPoint y: 267, distance: 138.0
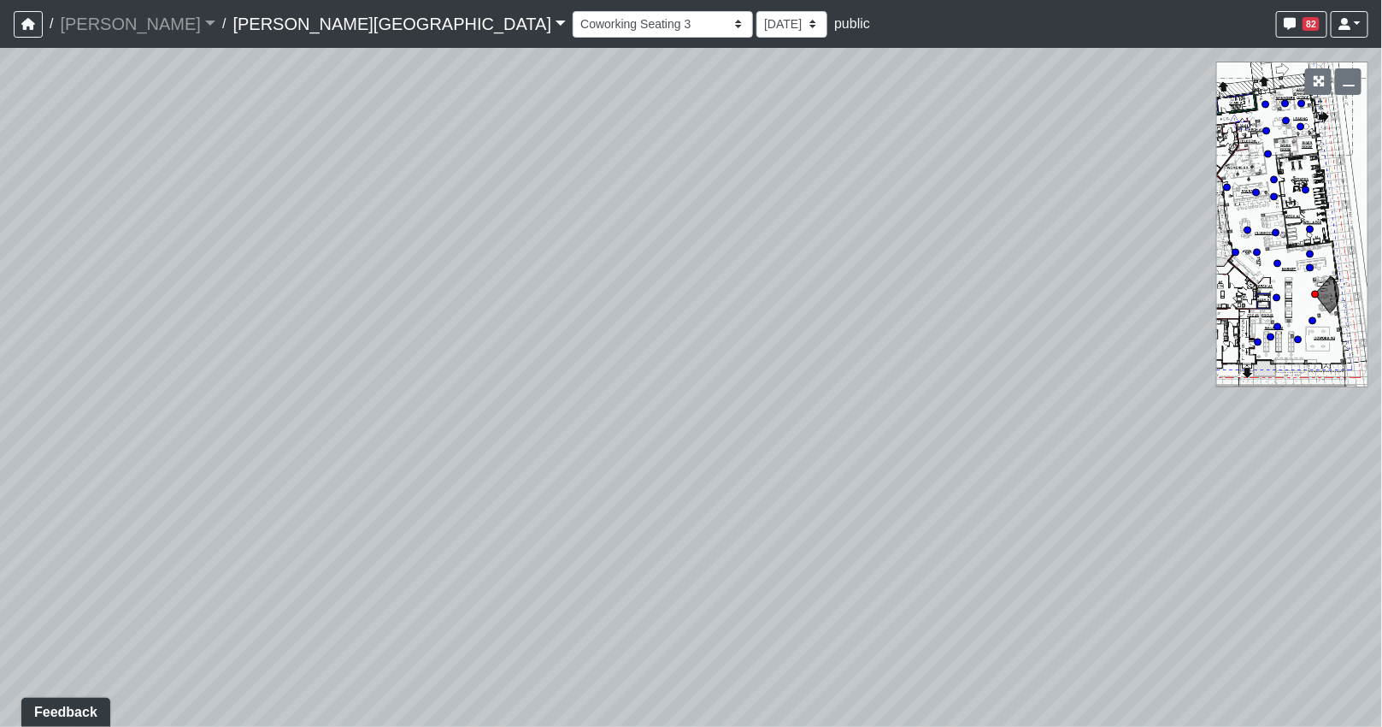
click at [608, 267] on div "Loading... Coffee Bar Loading... Created by [PERSON_NAME] - [DATE] - Rev: [DATE…" at bounding box center [691, 387] width 1382 height 679
click at [574, 535] on span "Add comment" at bounding box center [584, 542] width 85 height 15
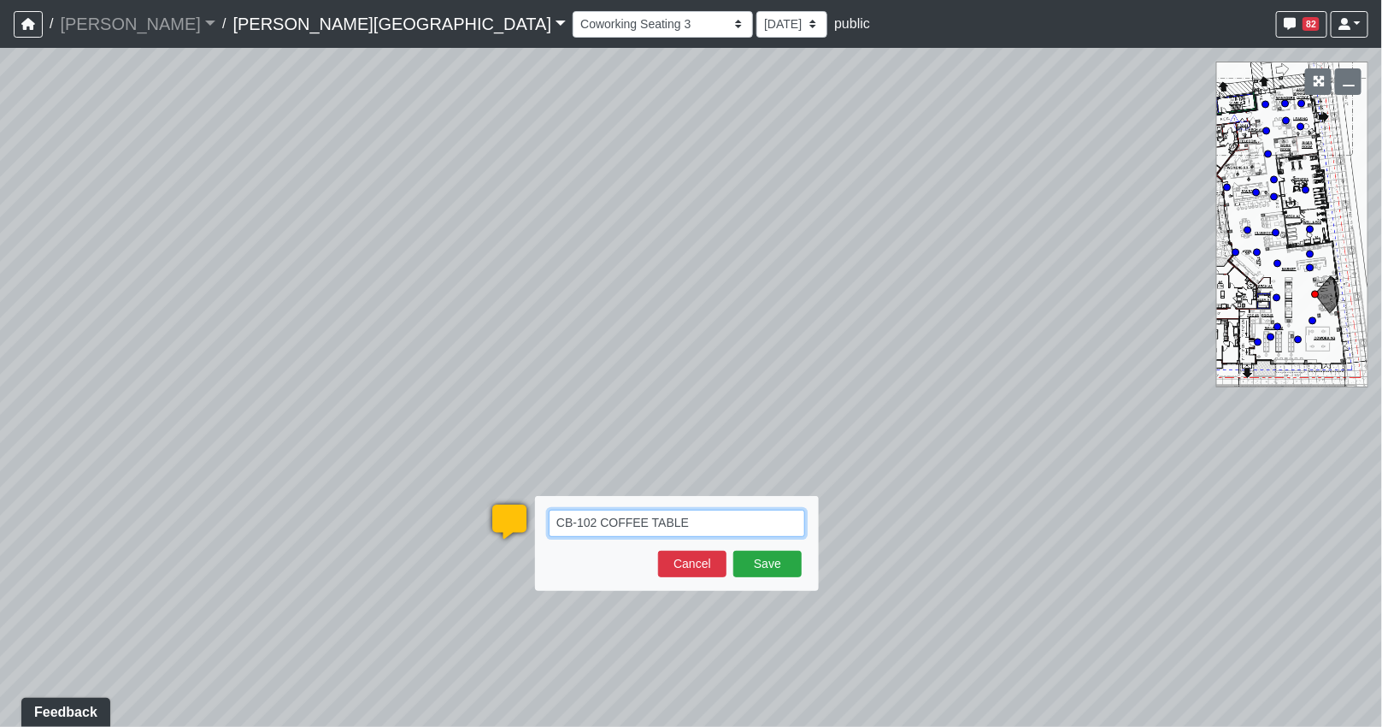
paste textarea "[URL][DOMAIN_NAME][PERSON_NAME]"
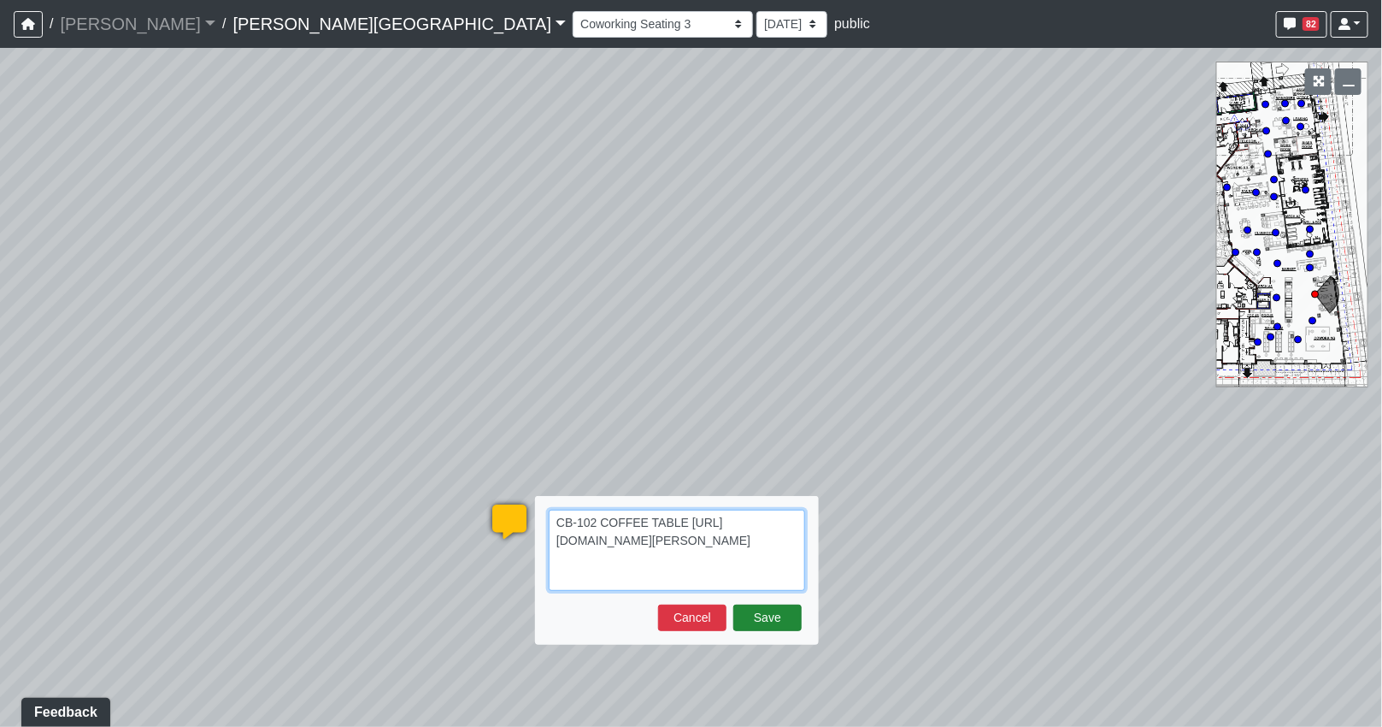
type textarea "CB-102 COFFEE TABLE [URL][DOMAIN_NAME][PERSON_NAME]"
click at [778, 618] on button "Save" at bounding box center [767, 617] width 68 height 26
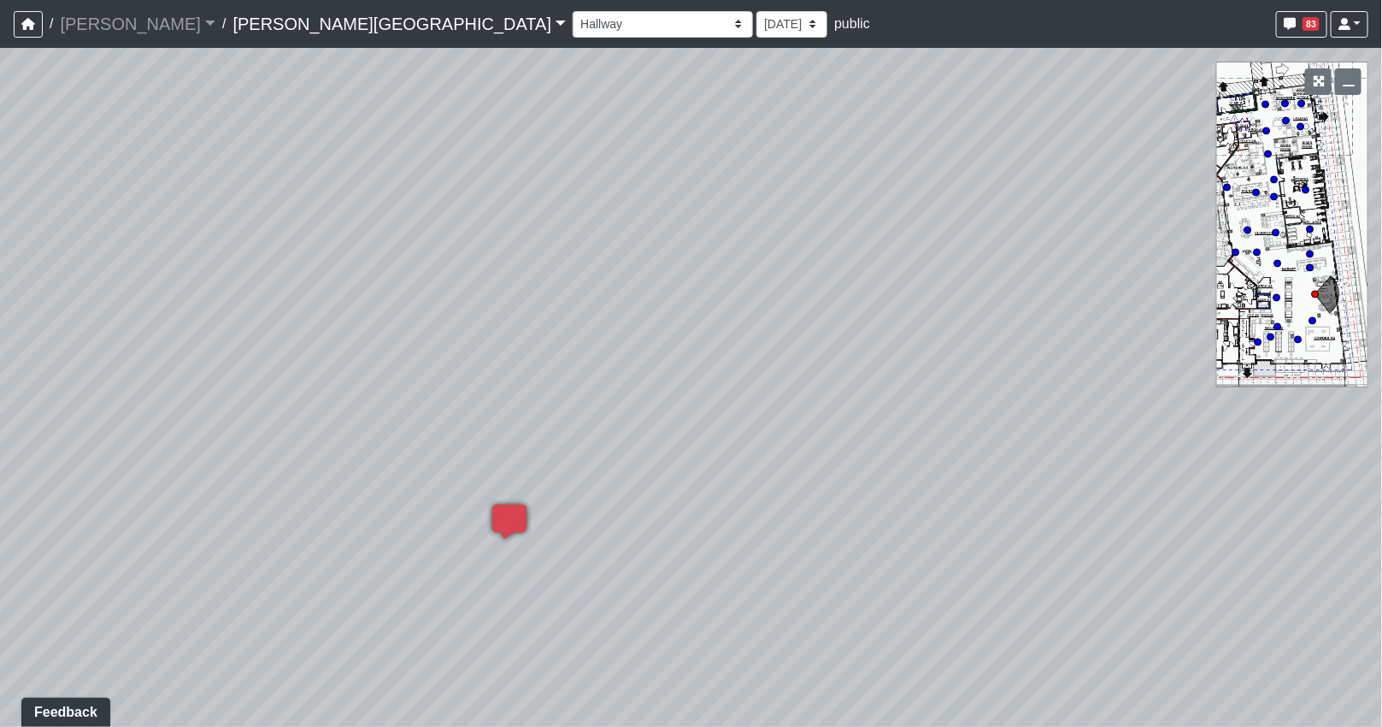
select select "b75WLKiiaJA3cEZUS8gtYH"
select select "4RaHTiPXkmhnUPAV7KL21M"
drag, startPoint x: 705, startPoint y: 451, endPoint x: 297, endPoint y: 564, distance: 423.1
click at [286, 573] on div "Loading... Coffee Bar Loading... Created by [PERSON_NAME] - [DATE] - Rev: [DATE…" at bounding box center [691, 387] width 1382 height 679
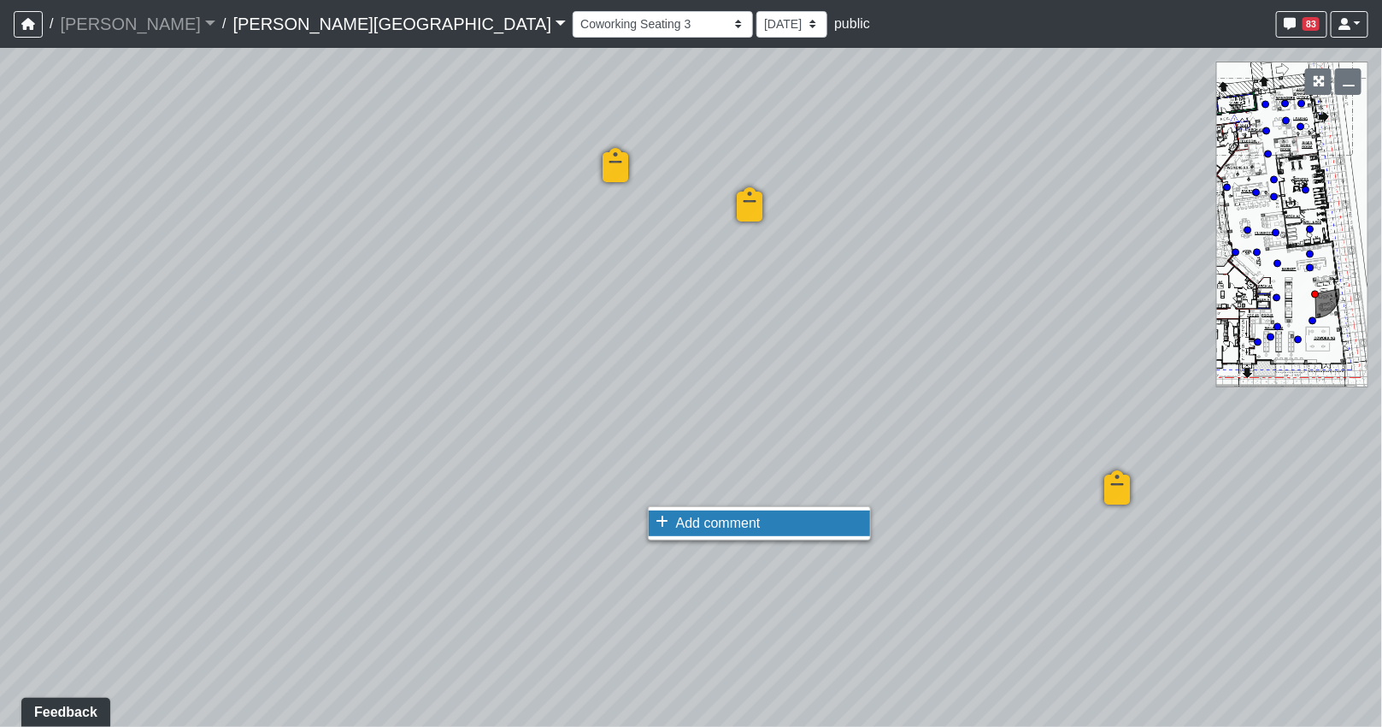
click at [674, 518] on li "Add comment" at bounding box center [759, 523] width 221 height 26
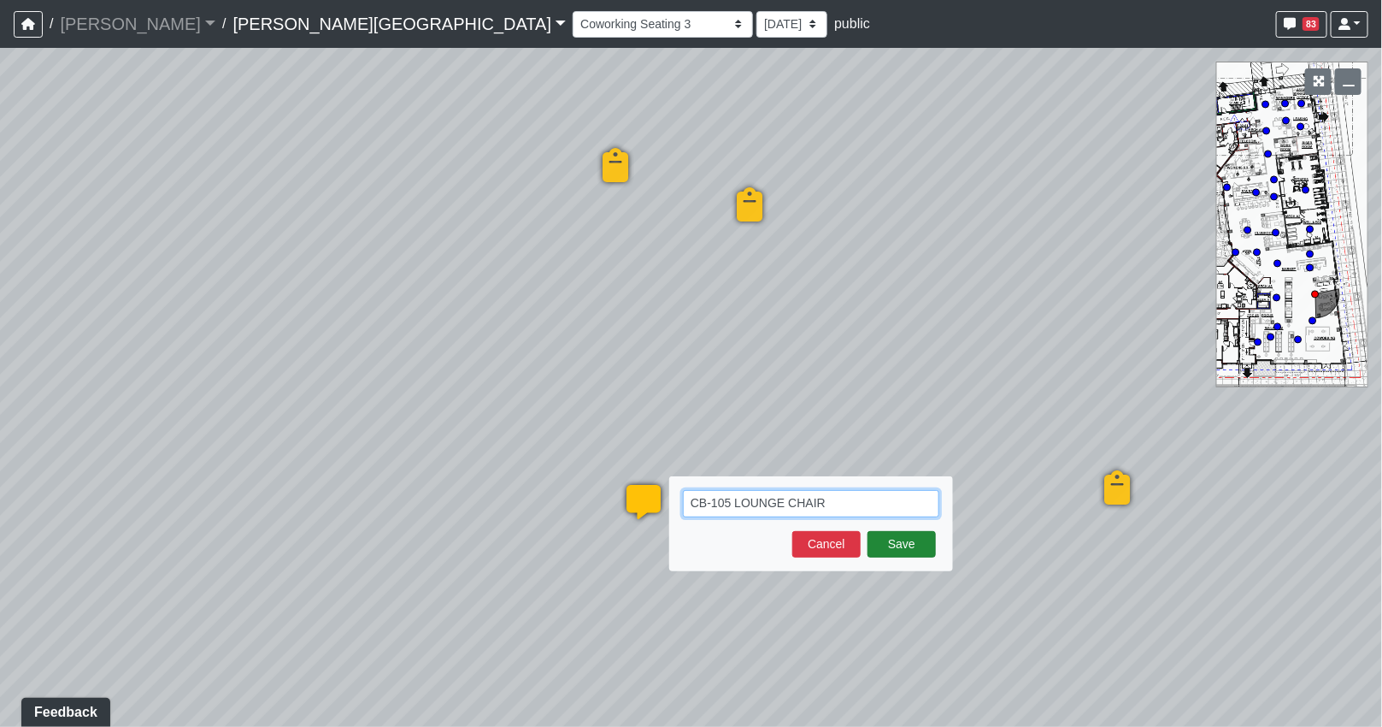
paste textarea "[URL][DOMAIN_NAME][PERSON_NAME]"
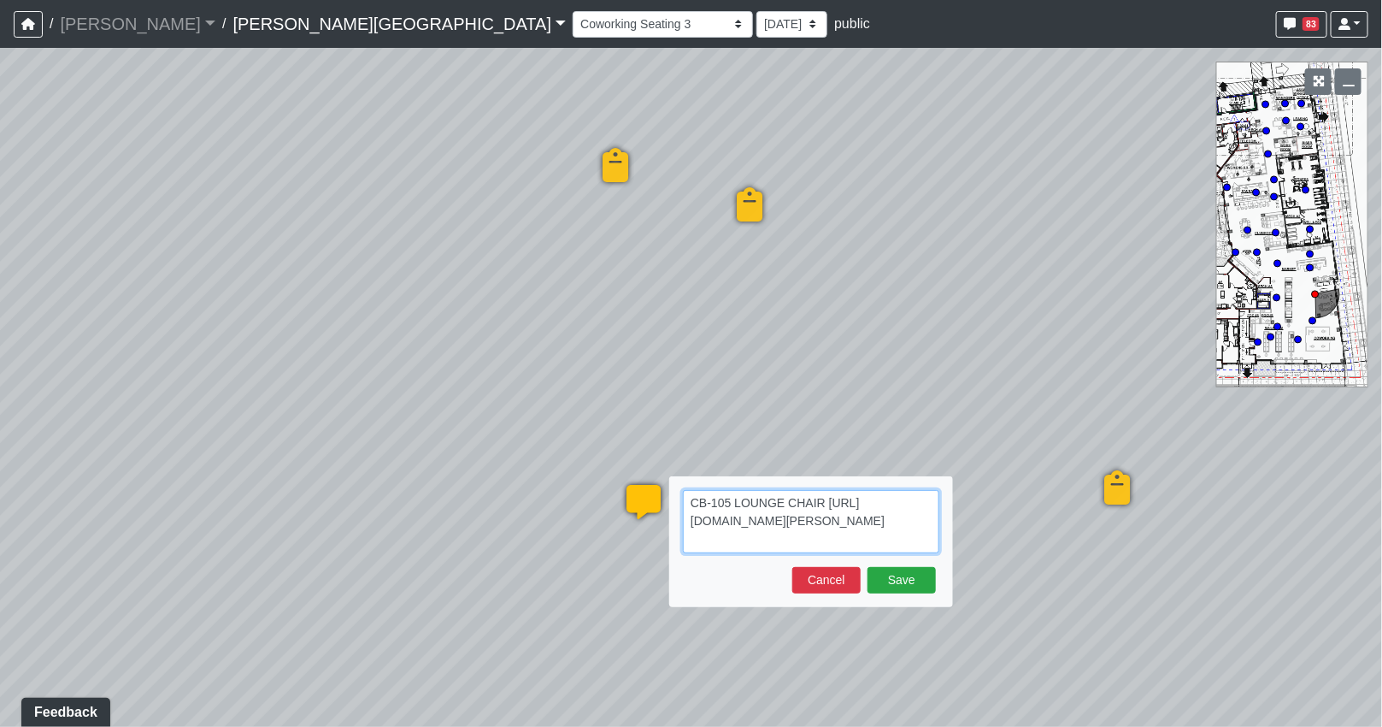
click at [856, 500] on textarea "CB-105 LOUNGE CHAIR [URL][DOMAIN_NAME][PERSON_NAME]" at bounding box center [811, 521] width 256 height 63
type textarea "CB-105 LOUNGE CHAIR (2) [URL][DOMAIN_NAME][PERSON_NAME]"
click at [889, 578] on button "Save" at bounding box center [902, 580] width 68 height 26
select select "b75WLKiiaJA3cEZUS8gtYH"
select select "4RaHTiPXkmhnUPAV7KL21M"
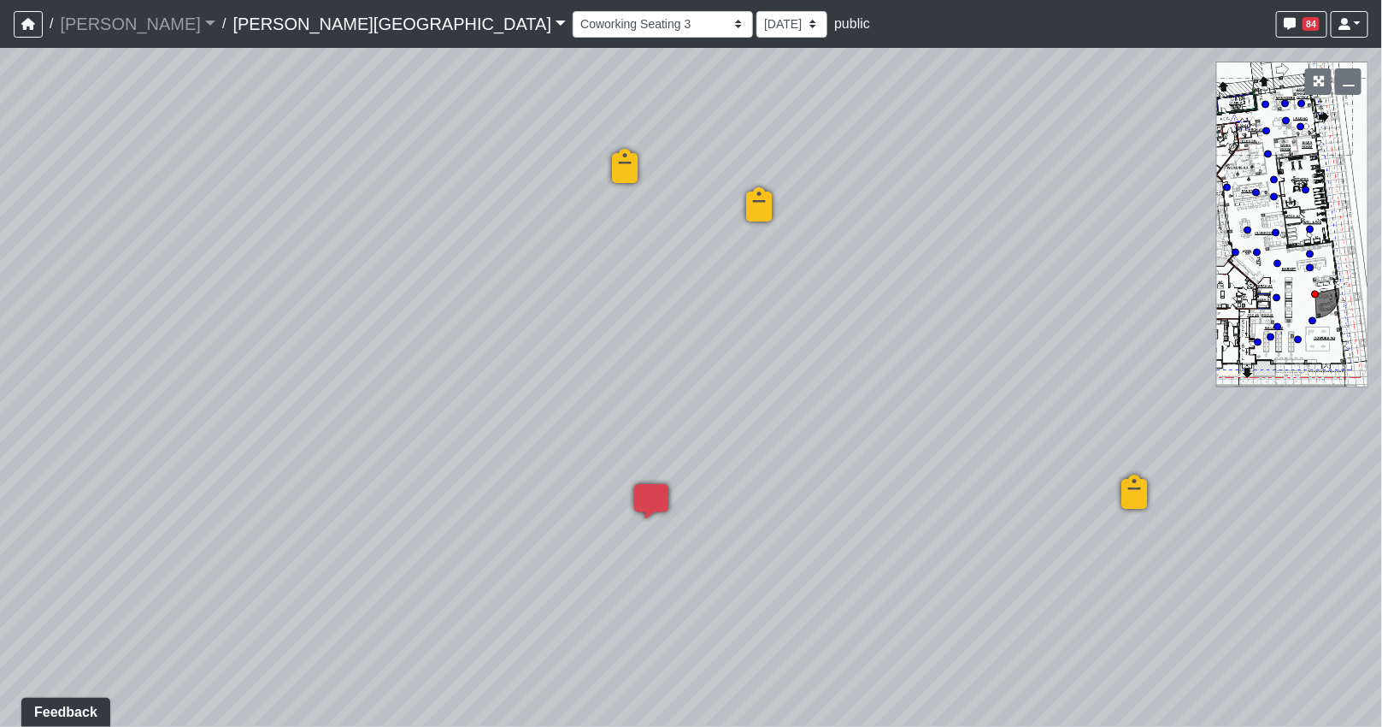
drag, startPoint x: 468, startPoint y: 370, endPoint x: 1069, endPoint y: 496, distance: 613.9
click at [1114, 497] on div "Loading... Coffee Bar Loading... Created by [PERSON_NAME] - [DATE] - Rev: [DATE…" at bounding box center [691, 387] width 1382 height 679
drag, startPoint x: 715, startPoint y: 439, endPoint x: 920, endPoint y: 433, distance: 204.4
click at [916, 434] on div "Loading... Coffee Bar Loading... Created by [PERSON_NAME] - [DATE] - Rev: [DATE…" at bounding box center [691, 387] width 1382 height 679
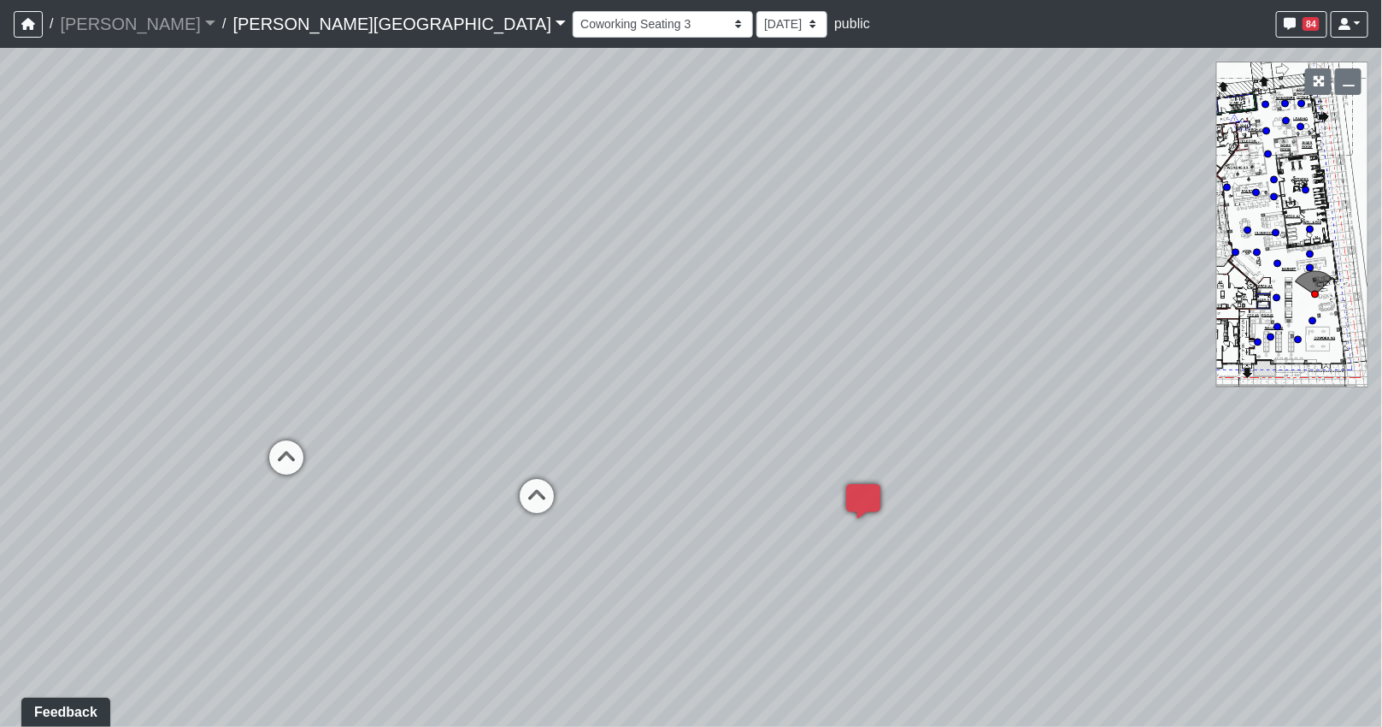
drag, startPoint x: 701, startPoint y: 402, endPoint x: 997, endPoint y: 377, distance: 296.8
click at [1022, 377] on div "Loading... Coffee Bar Loading... Created by [PERSON_NAME] - [DATE] - Rev: [DATE…" at bounding box center [691, 387] width 1382 height 679
drag, startPoint x: 946, startPoint y: 353, endPoint x: 958, endPoint y: 352, distance: 12.0
click at [957, 352] on div "Loading... Coffee Bar Loading... Created by [PERSON_NAME] - [DATE] - Rev: [DATE…" at bounding box center [691, 387] width 1382 height 679
drag, startPoint x: 631, startPoint y: 352, endPoint x: 936, endPoint y: 351, distance: 305.2
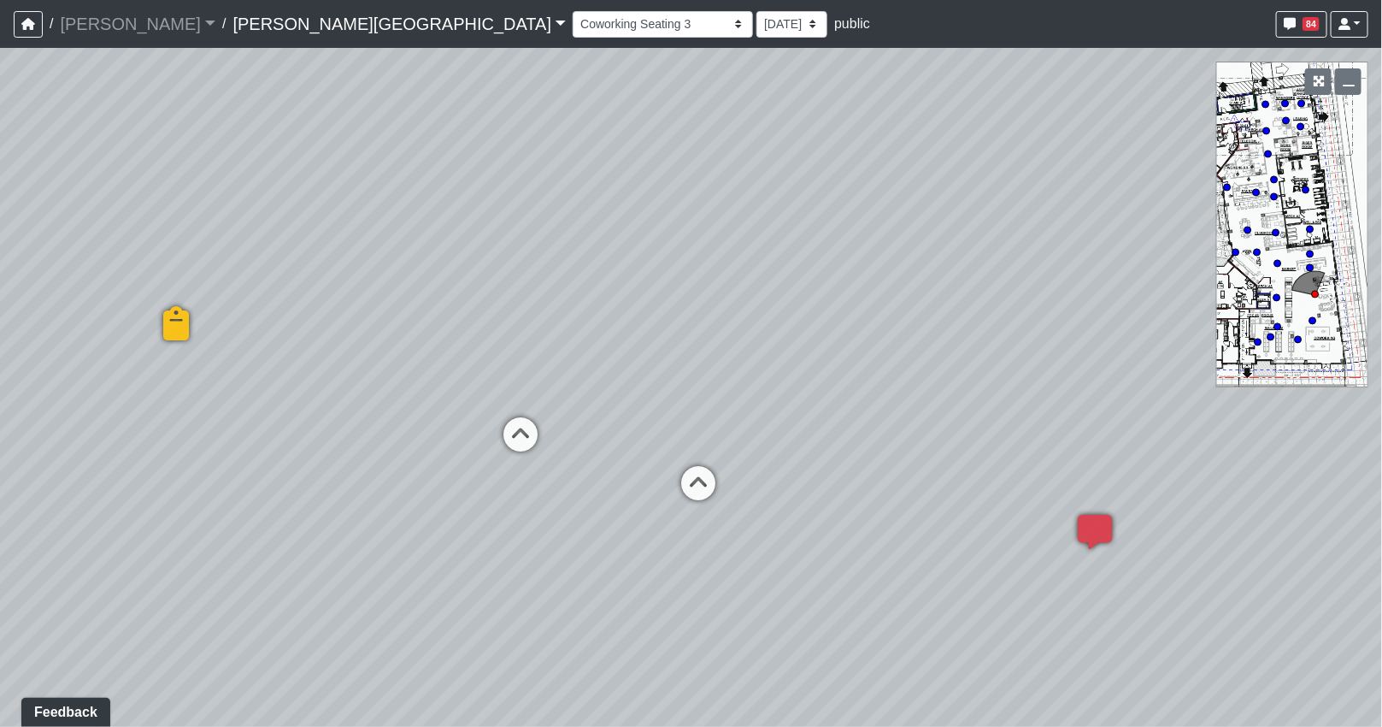
click at [956, 352] on div "Loading... Coffee Bar Loading... Created by [PERSON_NAME] - [DATE] - Rev: [DATE…" at bounding box center [691, 387] width 1382 height 679
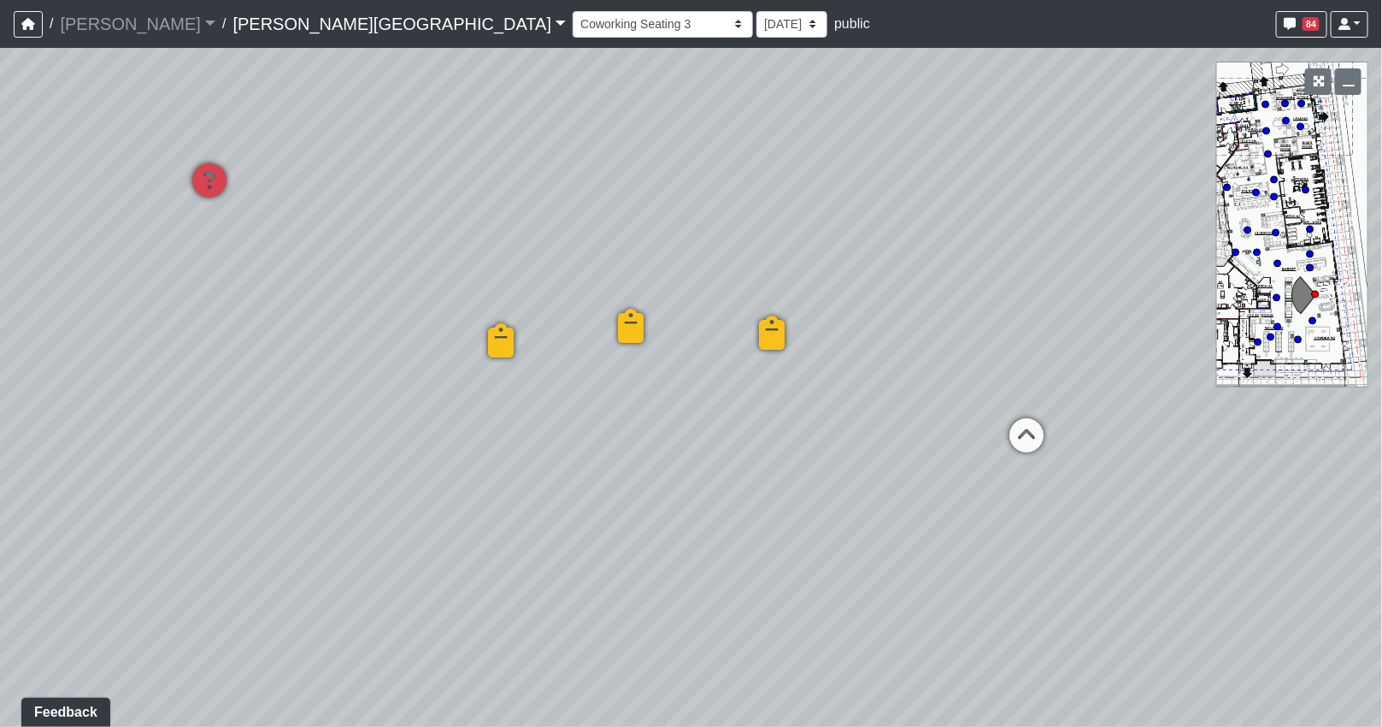
drag, startPoint x: 699, startPoint y: 355, endPoint x: 352, endPoint y: 342, distance: 347.3
click at [352, 342] on div "Loading... Coffee Bar Loading... Created by [PERSON_NAME] - [DATE] - Rev: [DATE…" at bounding box center [691, 387] width 1382 height 679
